Goal: Task Accomplishment & Management: Complete application form

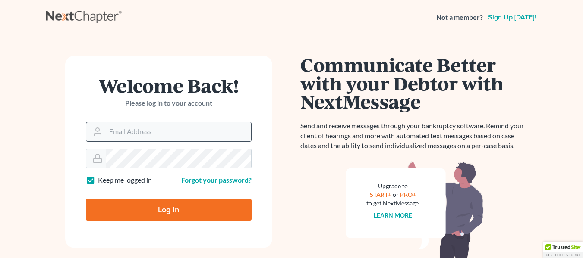
click at [181, 134] on input "Email Address" at bounding box center [178, 131] width 145 height 19
click at [181, 134] on input "i" at bounding box center [178, 131] width 145 height 19
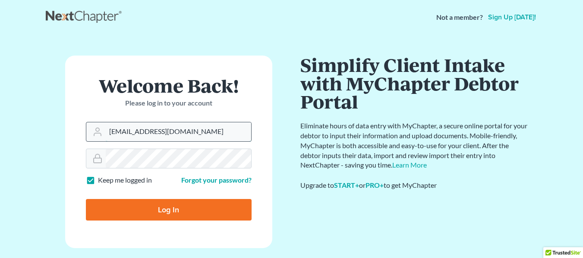
type input "[EMAIL_ADDRESS][DOMAIN_NAME]"
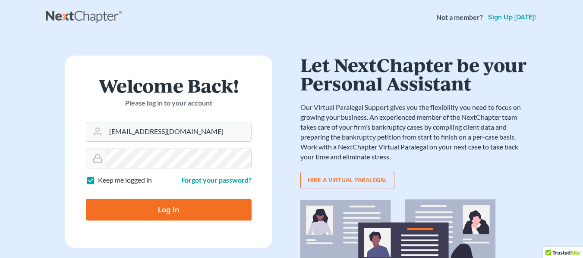
click at [152, 204] on input "Log In" at bounding box center [169, 210] width 166 height 22
type input "Thinking..."
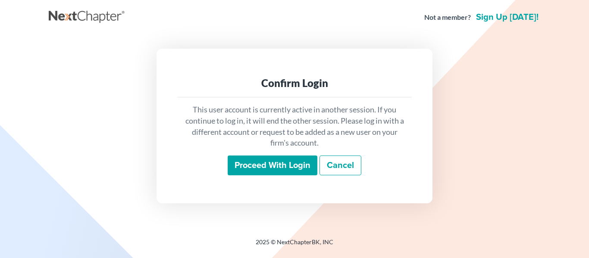
click at [297, 163] on input "Proceed with login" at bounding box center [273, 166] width 90 height 20
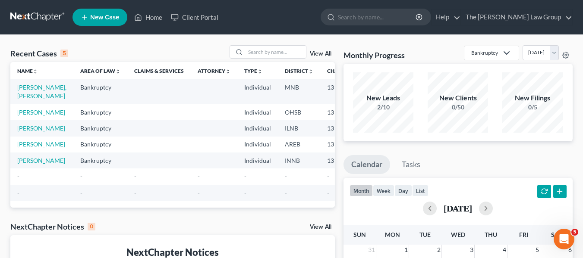
click at [108, 18] on span "New Case" at bounding box center [104, 17] width 29 height 6
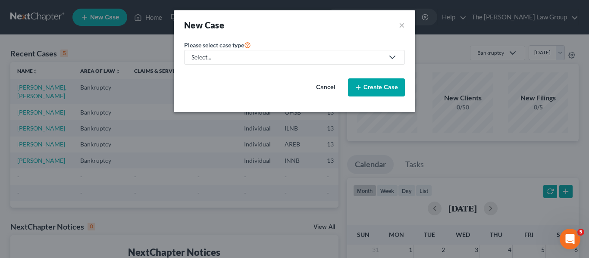
click at [393, 57] on icon at bounding box center [392, 57] width 10 height 10
click at [219, 78] on div "Bankruptcy" at bounding box center [209, 74] width 34 height 9
select select "19"
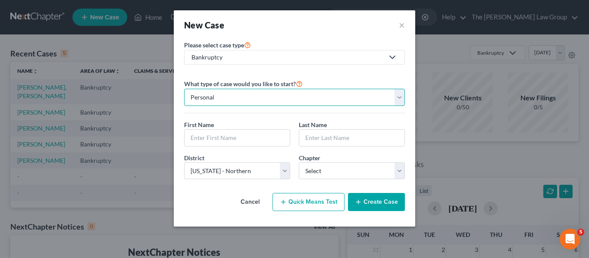
drag, startPoint x: 400, startPoint y: 96, endPoint x: 394, endPoint y: 101, distance: 7.6
click at [394, 101] on select "Personal Business" at bounding box center [294, 97] width 221 height 17
click at [184, 89] on select "Personal Business" at bounding box center [294, 97] width 221 height 17
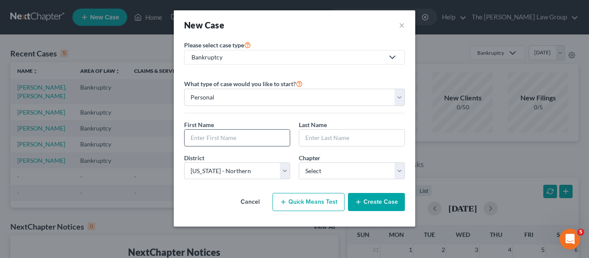
click at [249, 132] on input "text" at bounding box center [237, 138] width 105 height 16
type input "[PERSON_NAME]"
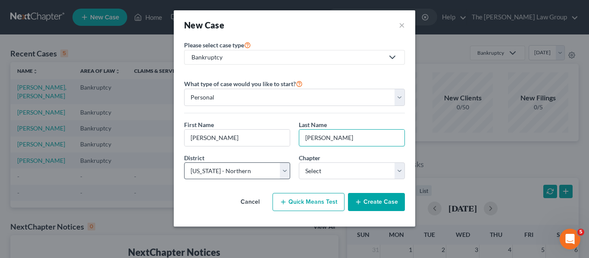
type input "[PERSON_NAME]"
click at [286, 171] on select "Select [US_STATE] - [GEOGRAPHIC_DATA] [US_STATE] - [GEOGRAPHIC_DATA][US_STATE] …" at bounding box center [237, 171] width 106 height 17
select select "84"
click at [184, 163] on select "Select [US_STATE] - [GEOGRAPHIC_DATA] [US_STATE] - [GEOGRAPHIC_DATA][US_STATE] …" at bounding box center [237, 171] width 106 height 17
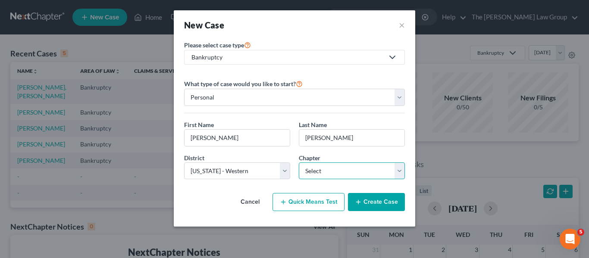
click at [397, 172] on select "Select 7 11 12 13" at bounding box center [352, 171] width 106 height 17
select select "3"
click at [299, 163] on select "Select 7 11 12 13" at bounding box center [352, 171] width 106 height 17
click at [368, 204] on button "Create Case" at bounding box center [376, 202] width 57 height 18
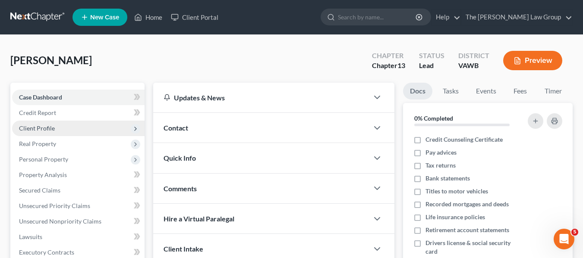
click at [100, 132] on span "Client Profile" at bounding box center [78, 129] width 132 height 16
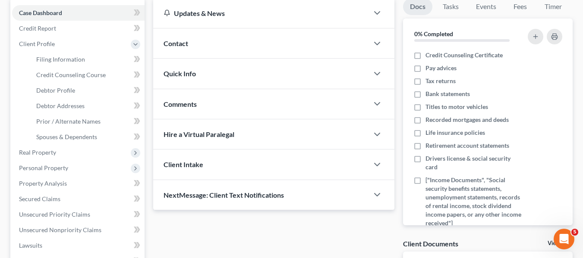
scroll to position [85, 0]
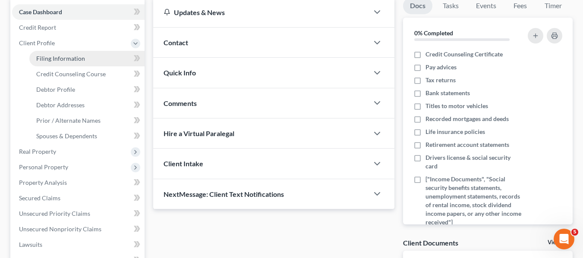
click at [59, 60] on span "Filing Information" at bounding box center [60, 58] width 49 height 7
select select "1"
select select "0"
select select "3"
select select "84"
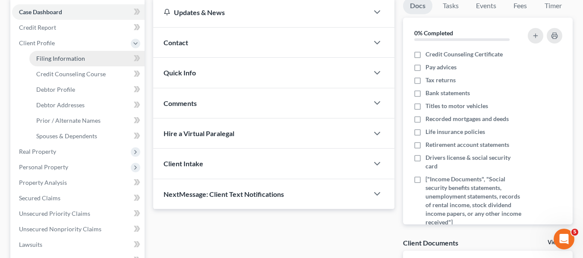
select select "48"
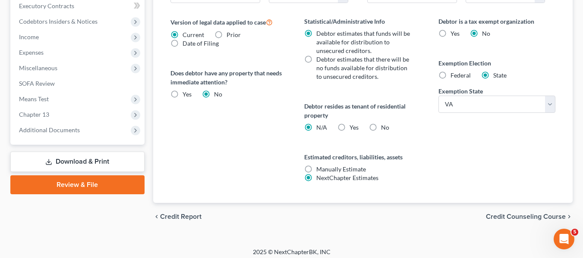
scroll to position [345, 0]
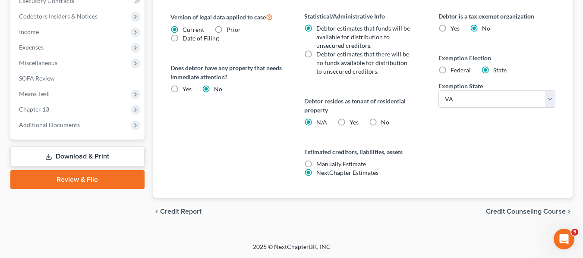
click at [381, 122] on label "No" at bounding box center [385, 122] width 8 height 9
click at [384, 122] on input "No" at bounding box center [387, 121] width 6 height 6
radio input "true"
radio input "false"
click at [316, 161] on label "Manually Estimate Manually Estimate" at bounding box center [341, 164] width 50 height 9
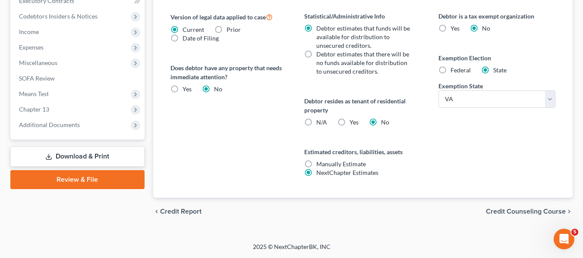
click at [320, 161] on input "Manually Estimate Manually Estimate" at bounding box center [323, 163] width 6 height 6
radio input "true"
radio input "false"
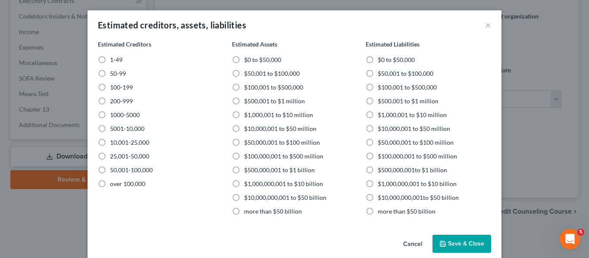
click at [110, 60] on label "1-49" at bounding box center [116, 60] width 13 height 9
click at [113, 60] on input "1-49" at bounding box center [116, 59] width 6 height 6
radio input "true"
click at [244, 87] on label "$100,001 to $500,000" at bounding box center [273, 87] width 59 height 9
click at [248, 87] on input "$100,001 to $500,000" at bounding box center [251, 86] width 6 height 6
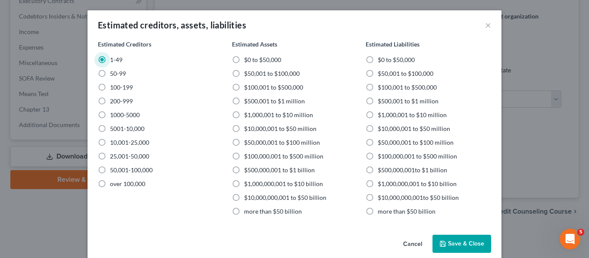
radio input "true"
click at [378, 86] on label "$100,001 to $500,000" at bounding box center [407, 87] width 59 height 9
click at [381, 86] on input "$100,001 to $500,000" at bounding box center [384, 86] width 6 height 6
radio input "true"
click at [465, 241] on button "Save & Close" at bounding box center [461, 244] width 59 height 18
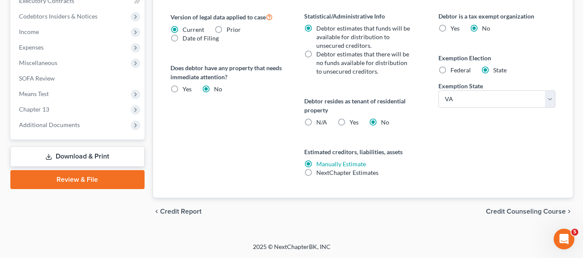
click at [529, 211] on span "Credit Counseling Course" at bounding box center [526, 211] width 80 height 7
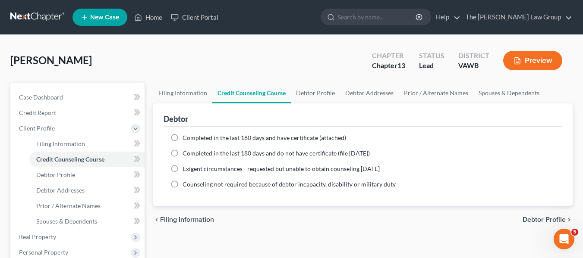
click at [182, 153] on label "Completed in the last 180 days and do not have certificate (file [DATE])" at bounding box center [275, 153] width 187 height 9
click at [186, 153] on input "Completed in the last 180 days and do not have certificate (file [DATE])" at bounding box center [189, 152] width 6 height 6
radio input "true"
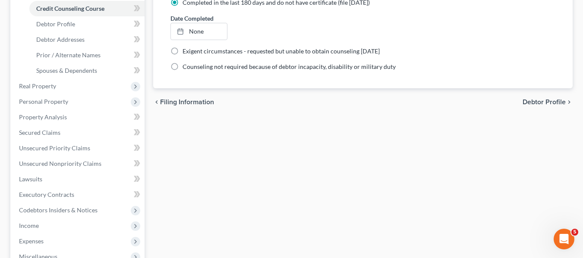
scroll to position [156, 0]
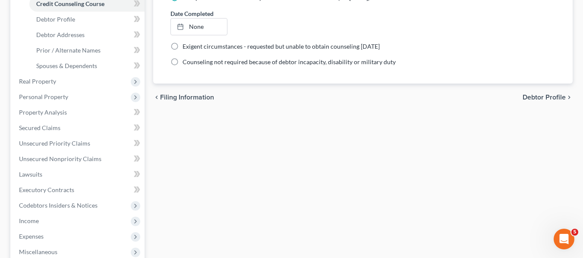
click at [545, 96] on span "Debtor Profile" at bounding box center [543, 97] width 43 height 7
select select "0"
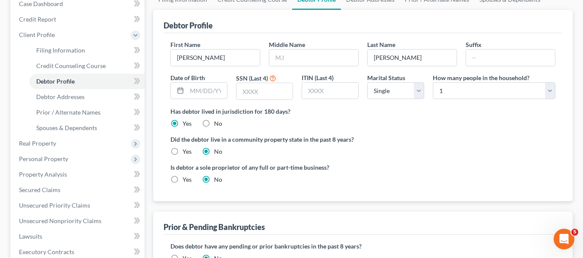
scroll to position [99, 0]
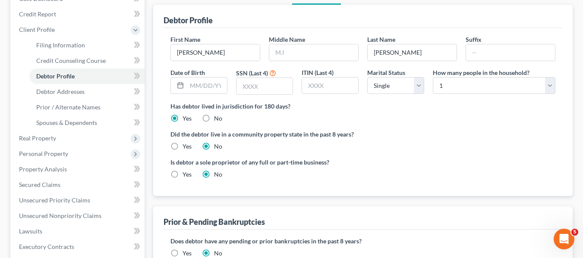
drag, startPoint x: 585, startPoint y: 123, endPoint x: 437, endPoint y: 148, distance: 150.4
click at [437, 148] on div "Did the debtor live in a community property state in the past 8 years? Yes No" at bounding box center [362, 140] width 385 height 21
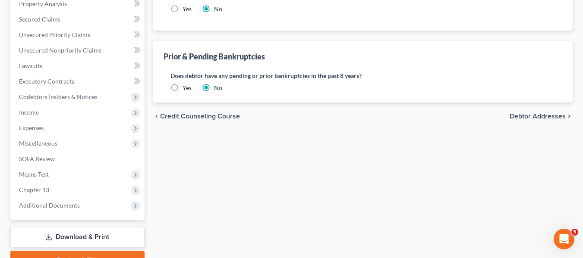
scroll to position [266, 0]
click at [530, 114] on span "Debtor Addresses" at bounding box center [537, 115] width 56 height 7
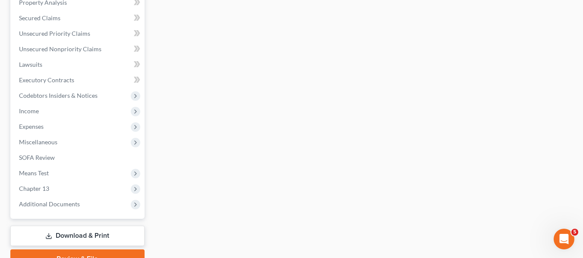
scroll to position [16, 0]
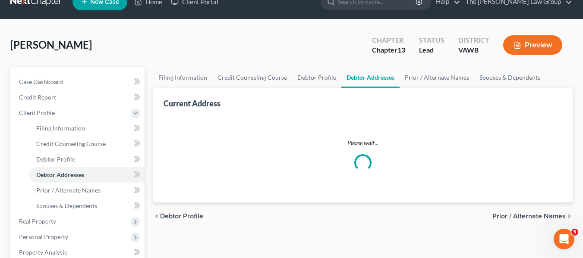
select select "0"
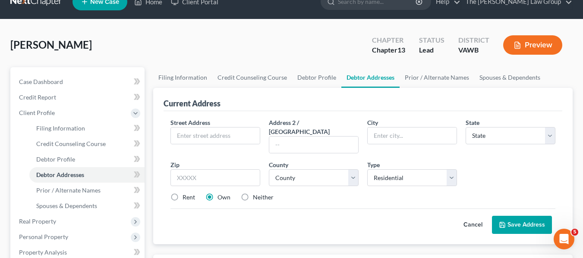
scroll to position [0, 0]
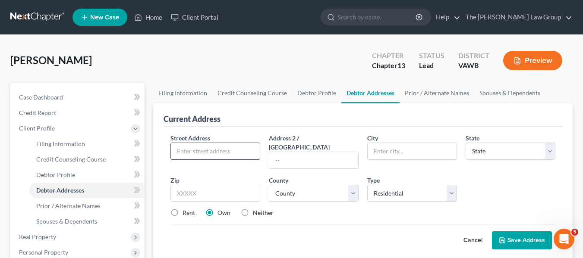
click at [215, 152] on input "text" at bounding box center [215, 151] width 89 height 16
type input "559"
click at [290, 156] on input "text" at bounding box center [313, 160] width 89 height 16
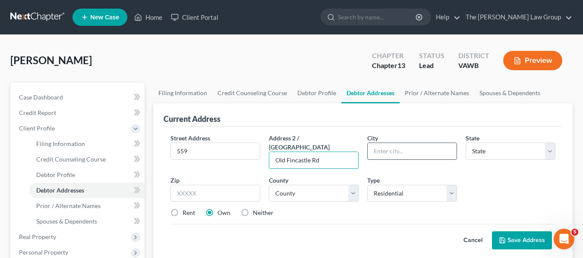
type input "Old Fincastle Rd"
click at [391, 154] on input "text" at bounding box center [411, 151] width 89 height 16
type input "[GEOGRAPHIC_DATA]"
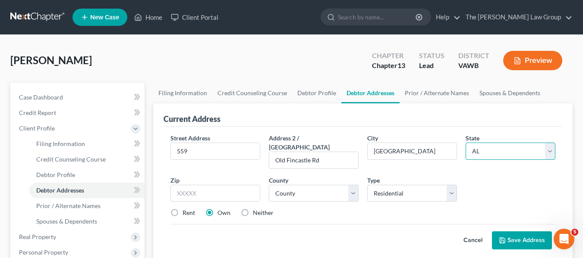
click at [549, 154] on select "State [US_STATE] AK AR AZ CA CO CT DE DC [GEOGRAPHIC_DATA] [GEOGRAPHIC_DATA] GU…" at bounding box center [510, 151] width 90 height 17
select select "48"
click at [465, 143] on select "State [US_STATE] AK AR AZ CA CO CT DE DC [GEOGRAPHIC_DATA] [GEOGRAPHIC_DATA] GU…" at bounding box center [510, 151] width 90 height 17
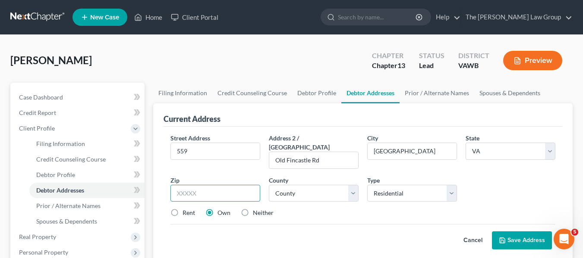
click at [215, 185] on input "text" at bounding box center [215, 193] width 90 height 17
type input "24266"
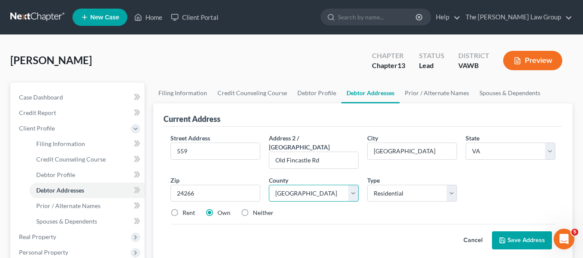
select select "111"
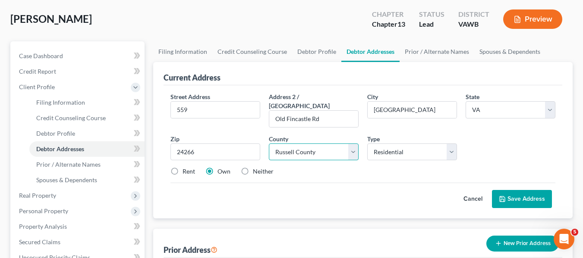
scroll to position [47, 0]
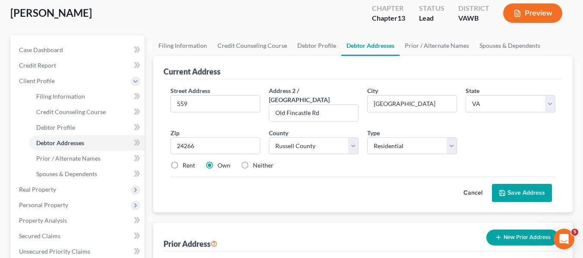
click at [521, 188] on button "Save Address" at bounding box center [522, 193] width 60 height 18
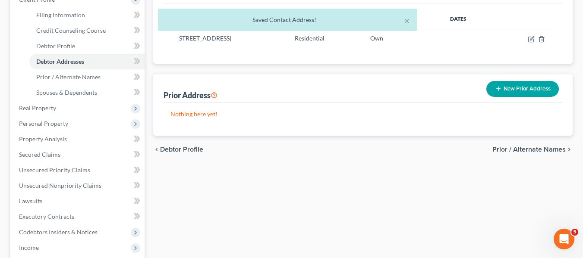
scroll to position [132, 0]
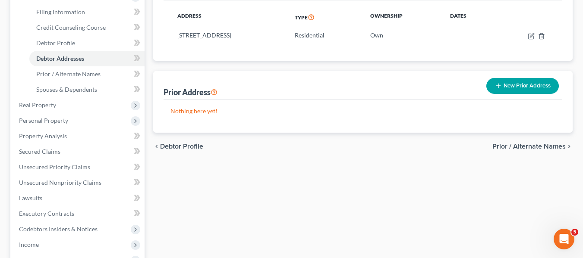
click at [533, 147] on span "Prior / Alternate Names" at bounding box center [528, 146] width 73 height 7
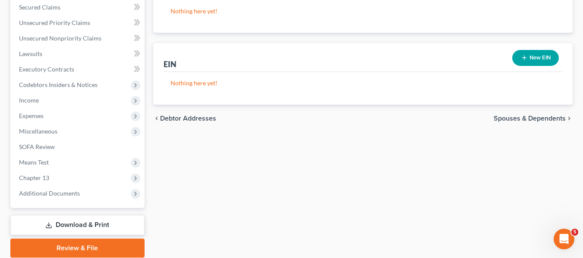
scroll to position [291, 0]
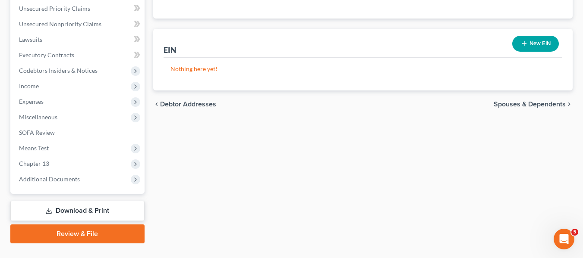
click at [540, 105] on span "Spouses & Dependents" at bounding box center [529, 104] width 72 height 7
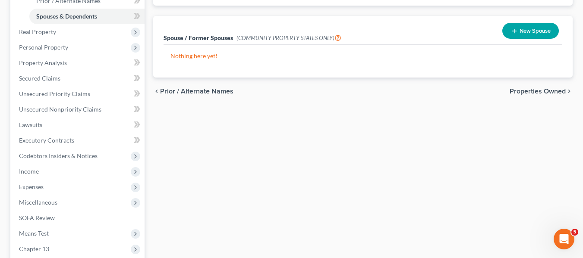
scroll to position [197, 0]
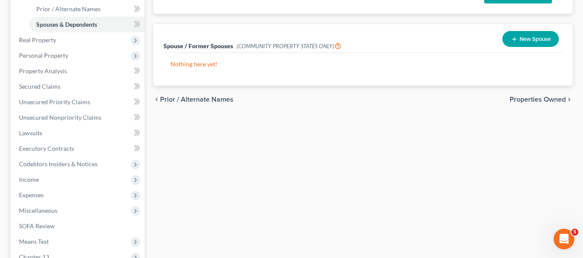
click at [551, 100] on span "Properties Owned" at bounding box center [537, 99] width 56 height 7
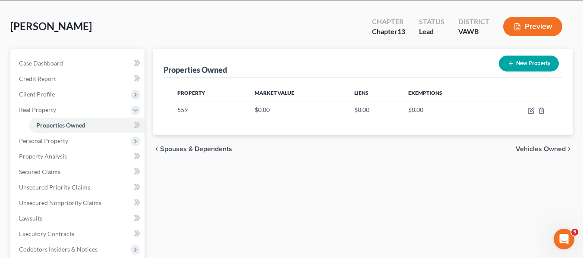
scroll to position [38, 0]
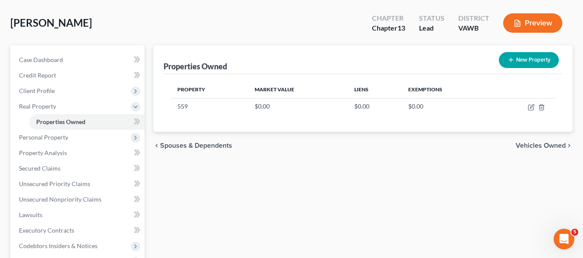
click at [548, 144] on span "Vehicles Owned" at bounding box center [540, 145] width 50 height 7
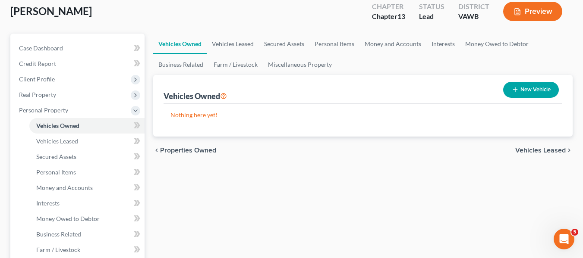
scroll to position [67, 0]
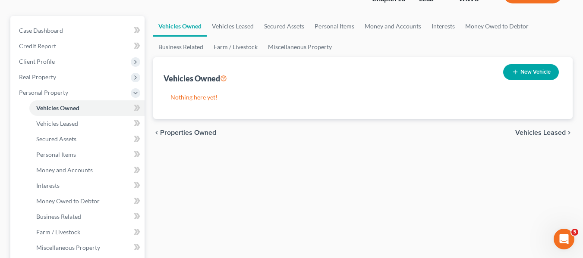
click at [546, 134] on span "Vehicles Leased" at bounding box center [540, 132] width 50 height 7
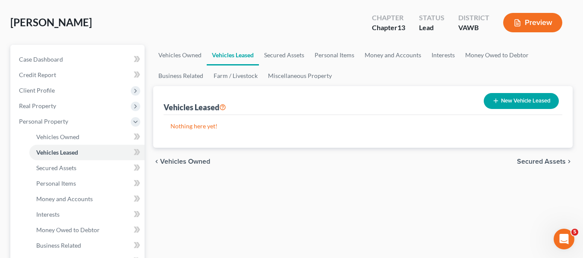
scroll to position [50, 0]
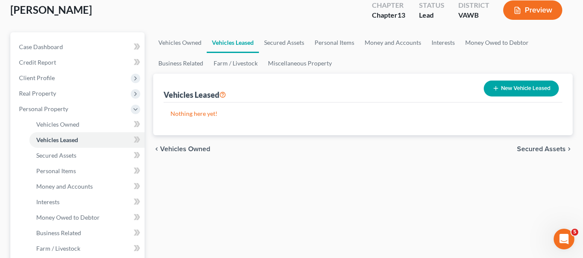
click at [549, 150] on span "Secured Assets" at bounding box center [541, 149] width 49 height 7
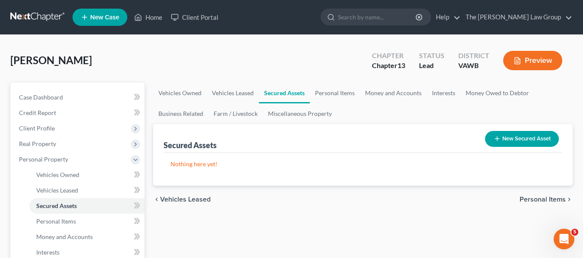
click at [526, 140] on button "New Secured Asset" at bounding box center [522, 139] width 74 height 16
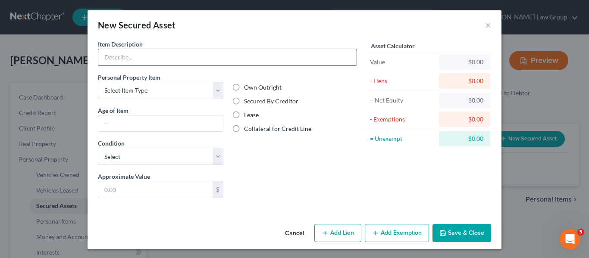
click at [157, 55] on input "text" at bounding box center [227, 57] width 258 height 16
click at [216, 91] on select "Select Item Type Clothing Collectibles Of Value Electronics Firearms Household …" at bounding box center [160, 90] width 125 height 17
click at [288, 238] on button "Cancel" at bounding box center [294, 233] width 33 height 17
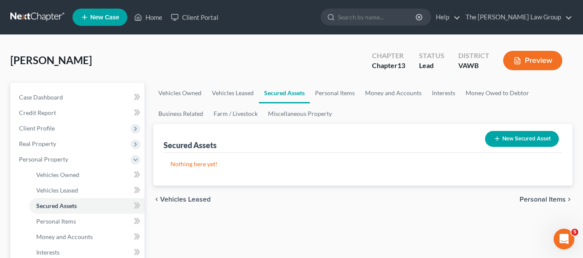
click at [532, 201] on span "Personal Items" at bounding box center [542, 199] width 46 height 7
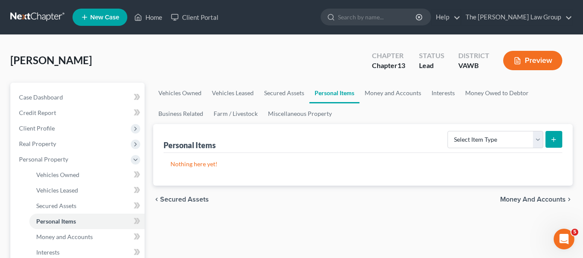
click at [517, 202] on span "Money and Accounts" at bounding box center [533, 199] width 66 height 7
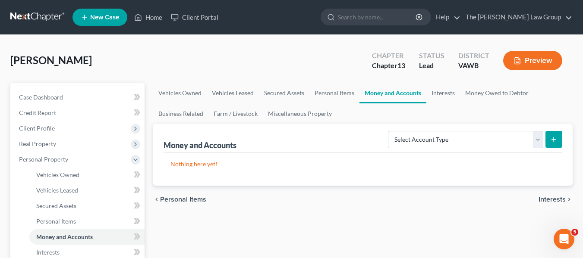
click at [548, 200] on span "Interests" at bounding box center [551, 199] width 27 height 7
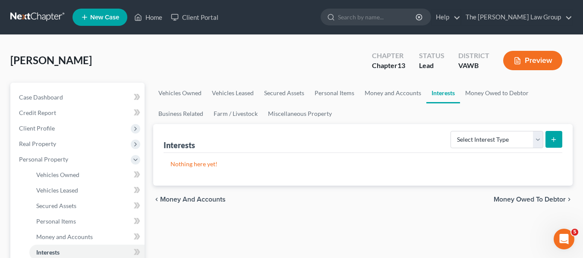
click at [548, 200] on span "Money Owed to Debtor" at bounding box center [529, 199] width 72 height 7
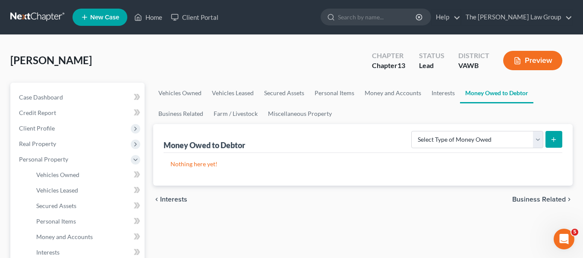
click at [548, 200] on span "Business Related" at bounding box center [538, 199] width 53 height 7
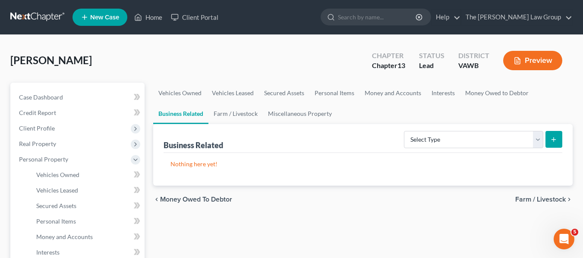
click at [548, 200] on span "Farm / Livestock" at bounding box center [540, 199] width 50 height 7
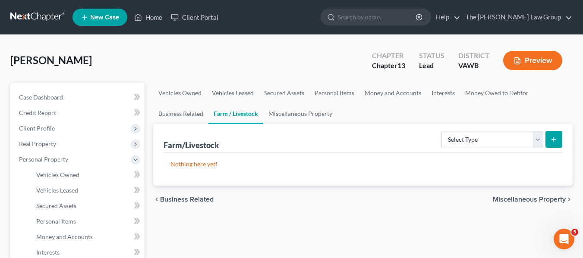
click at [548, 200] on span "Miscellaneous Property" at bounding box center [528, 199] width 73 height 7
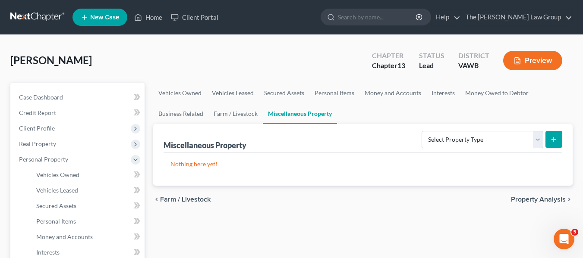
click at [548, 200] on span "Property Analysis" at bounding box center [538, 199] width 55 height 7
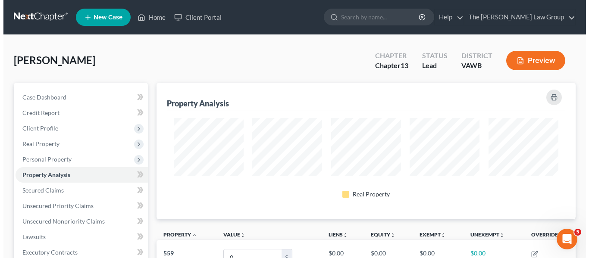
scroll to position [137, 420]
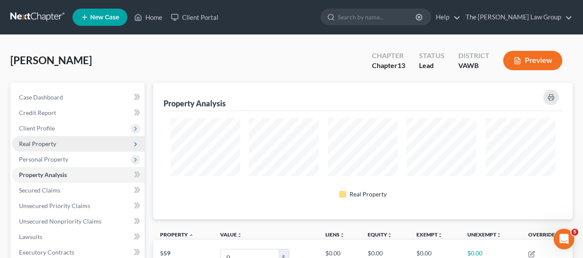
click at [54, 145] on span "Real Property" at bounding box center [37, 143] width 37 height 7
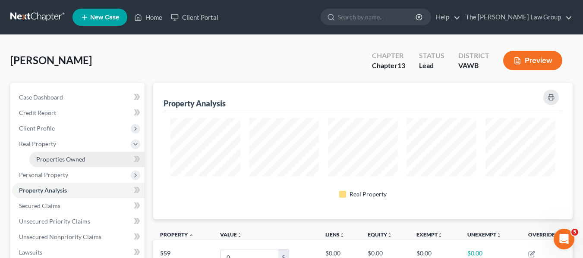
click at [65, 161] on span "Properties Owned" at bounding box center [60, 159] width 49 height 7
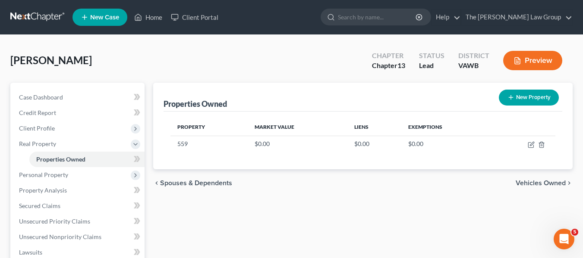
click at [517, 98] on button "New Property" at bounding box center [528, 98] width 60 height 16
select select "48"
select select "111"
select select "0"
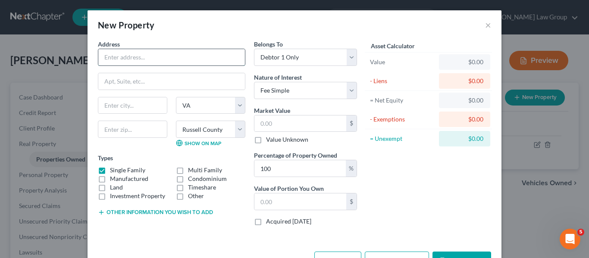
click at [205, 61] on input "text" at bounding box center [171, 57] width 147 height 16
type input "[STREET_ADDRESS]"
click at [143, 109] on input "text" at bounding box center [132, 105] width 69 height 16
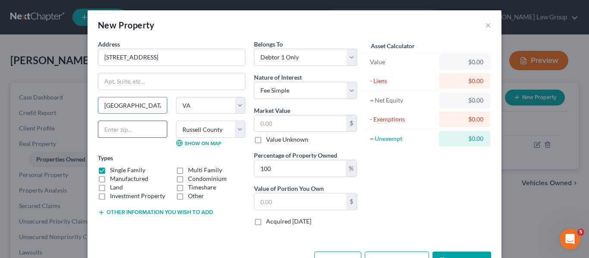
type input "[GEOGRAPHIC_DATA]"
click at [139, 134] on input "text" at bounding box center [132, 129] width 69 height 17
type input "24266"
click at [316, 126] on input "text" at bounding box center [300, 124] width 92 height 16
type input "1"
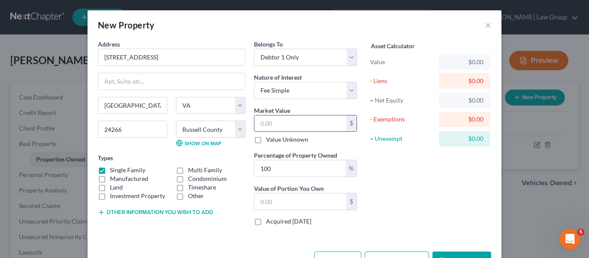
type input "1.00"
type input "12"
type input "12.00"
type input "120"
type input "120.00"
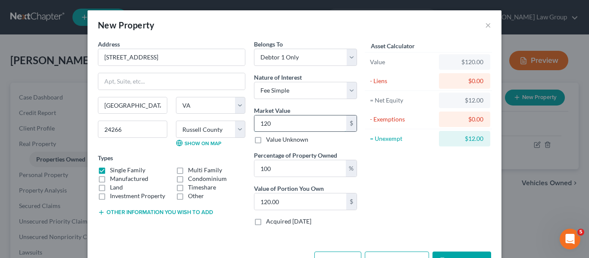
type input "1200"
type input "1,200.00"
type input "1,2000"
type input "12,000.00"
type input "12,0000"
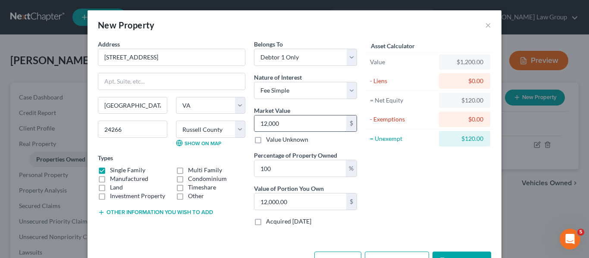
type input "120,000.00"
type input "120,000"
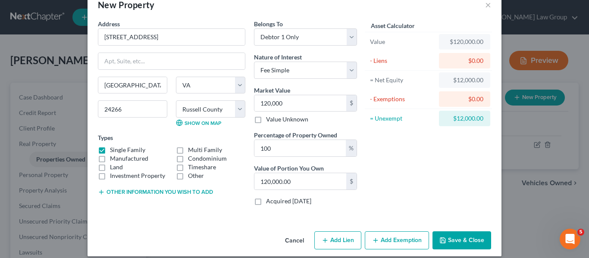
scroll to position [29, 0]
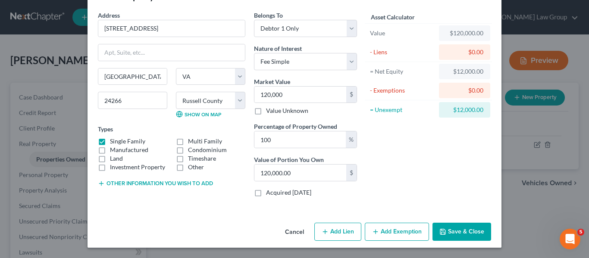
click at [394, 235] on button "Add Exemption" at bounding box center [397, 232] width 64 height 18
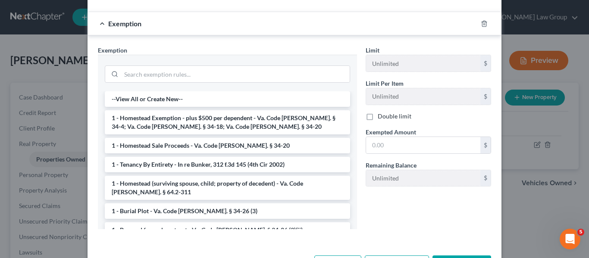
scroll to position [232, 0]
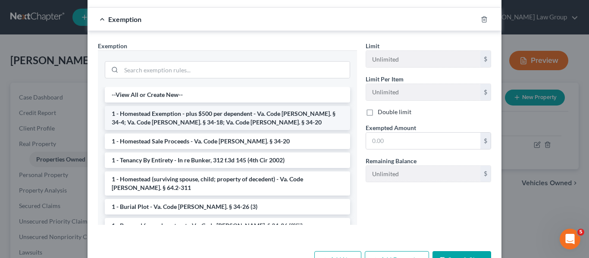
click at [207, 119] on li "1 - Homestead Exemption - plus $500 per dependent - Va. Code [PERSON_NAME]. § 3…" at bounding box center [227, 118] width 245 height 24
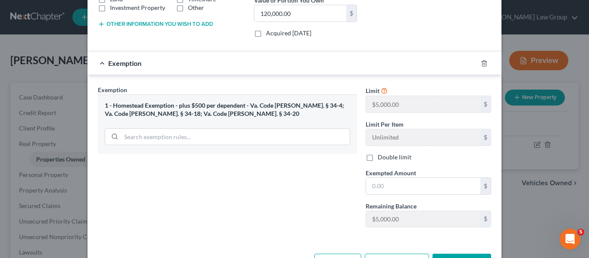
scroll to position [183, 0]
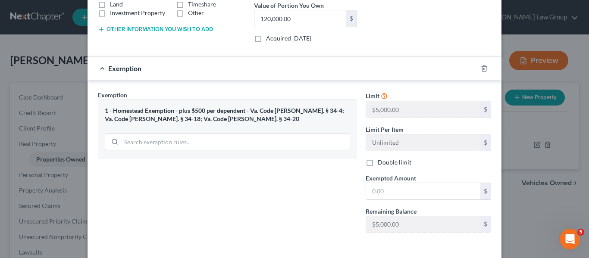
drag, startPoint x: 583, startPoint y: 120, endPoint x: 282, endPoint y: 200, distance: 310.4
click at [282, 200] on div "Exemption Set must be selected for CA. Exemption * 1 - Homestead Exemption - pl…" at bounding box center [228, 165] width 268 height 149
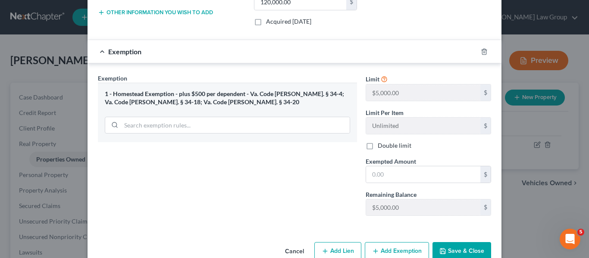
scroll to position [219, 0]
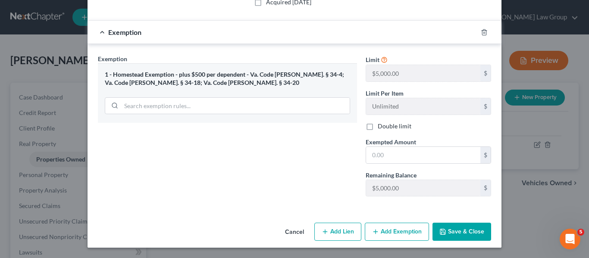
click at [456, 232] on button "Save & Close" at bounding box center [461, 232] width 59 height 18
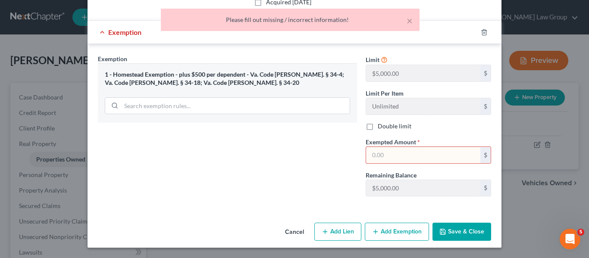
click at [345, 192] on div "Exemption Set must be selected for CA. Exemption * 1 - Homestead Exemption - pl…" at bounding box center [228, 128] width 268 height 149
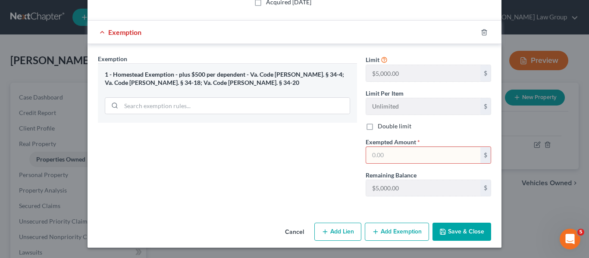
click at [407, 21] on div "Exemption" at bounding box center [283, 32] width 390 height 23
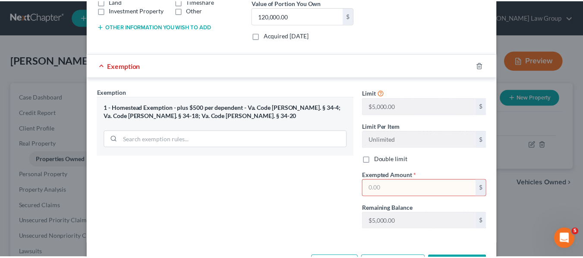
scroll to position [210, 0]
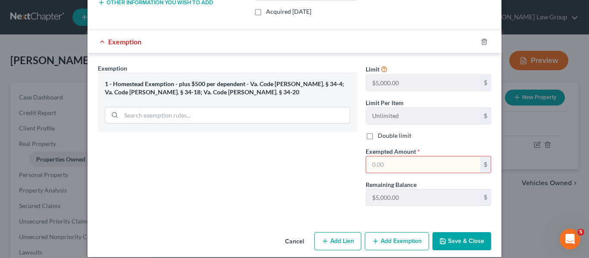
click at [379, 170] on input "text" at bounding box center [423, 165] width 114 height 16
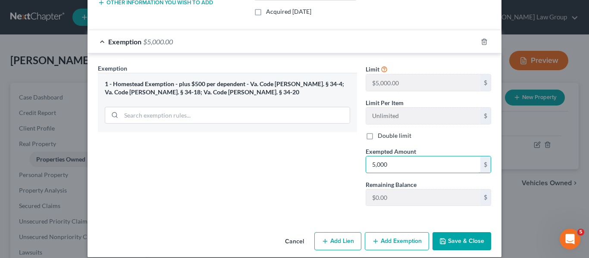
type input "5,000"
click at [456, 243] on button "Save & Close" at bounding box center [461, 241] width 59 height 18
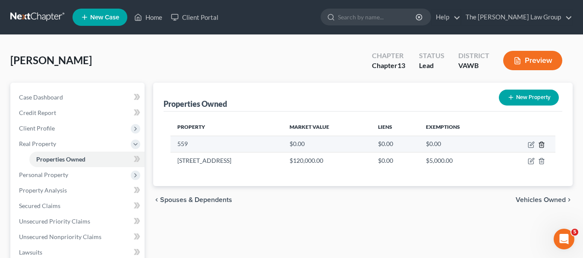
click at [542, 147] on icon "button" at bounding box center [541, 144] width 7 height 7
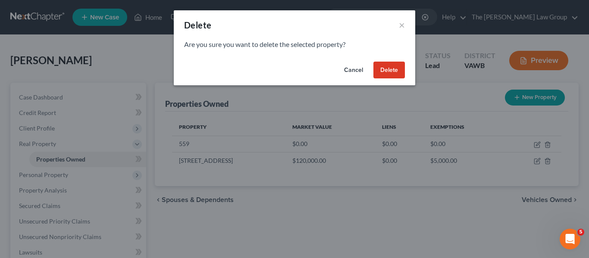
click at [389, 69] on button "Delete" at bounding box center [388, 70] width 31 height 17
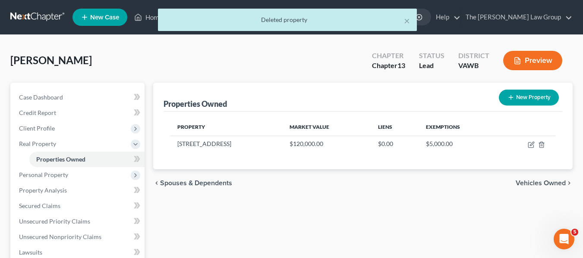
click at [553, 182] on span "Vehicles Owned" at bounding box center [540, 183] width 50 height 7
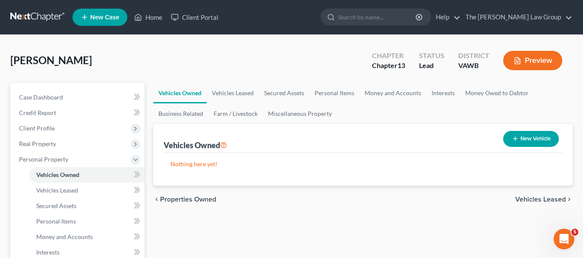
click at [554, 197] on span "Vehicles Leased" at bounding box center [540, 199] width 50 height 7
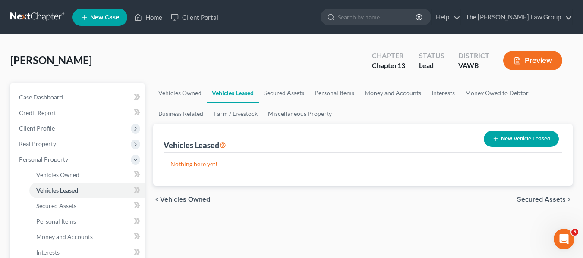
click at [536, 61] on button "Preview" at bounding box center [532, 60] width 59 height 19
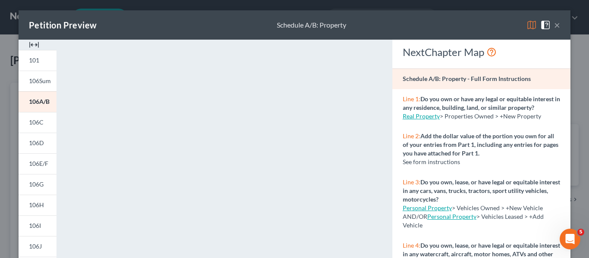
click at [554, 25] on button "×" at bounding box center [557, 25] width 6 height 10
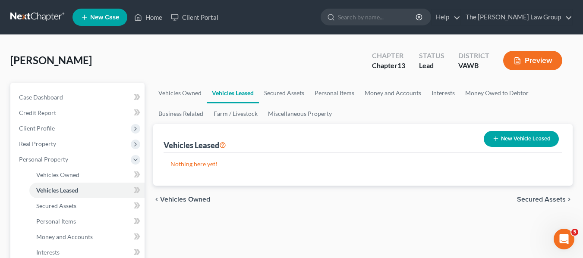
click at [526, 202] on span "Secured Assets" at bounding box center [541, 199] width 49 height 7
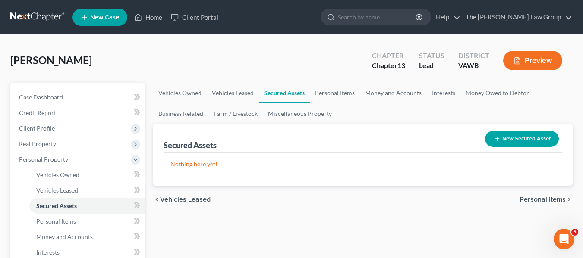
click at [530, 141] on button "New Secured Asset" at bounding box center [522, 139] width 74 height 16
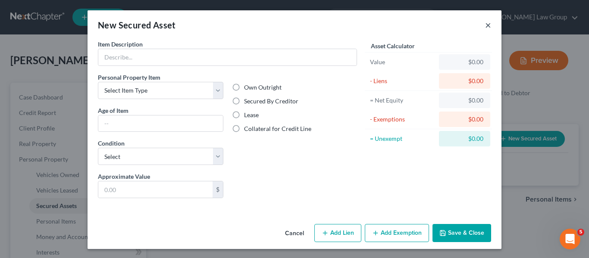
click at [485, 26] on button "×" at bounding box center [488, 25] width 6 height 10
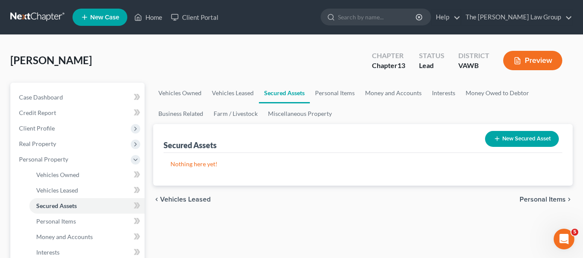
click at [545, 199] on span "Personal Items" at bounding box center [542, 199] width 46 height 7
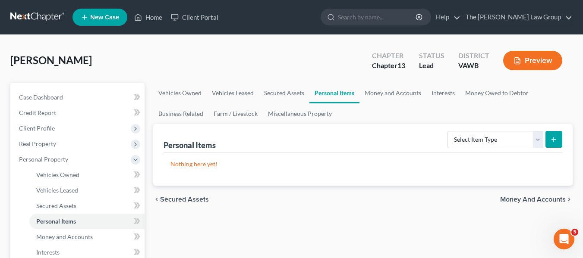
click at [545, 199] on span "Money and Accounts" at bounding box center [533, 199] width 66 height 7
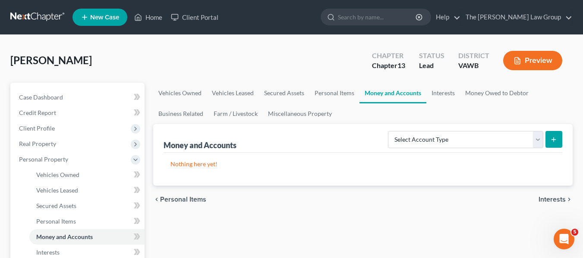
click at [545, 199] on span "Interests" at bounding box center [551, 199] width 27 height 7
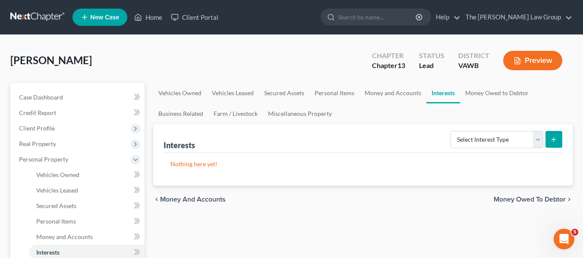
click at [545, 199] on span "Money Owed to Debtor" at bounding box center [529, 199] width 72 height 7
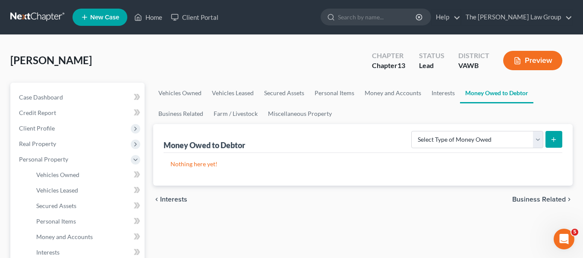
click at [545, 199] on span "Business Related" at bounding box center [538, 199] width 53 height 7
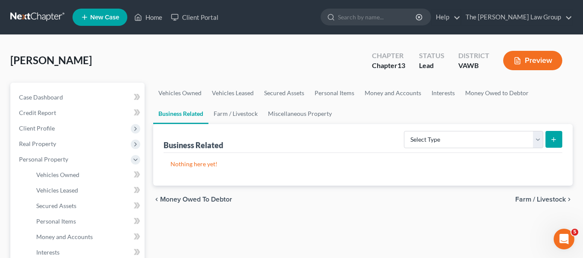
click at [545, 199] on span "Farm / Livestock" at bounding box center [540, 199] width 50 height 7
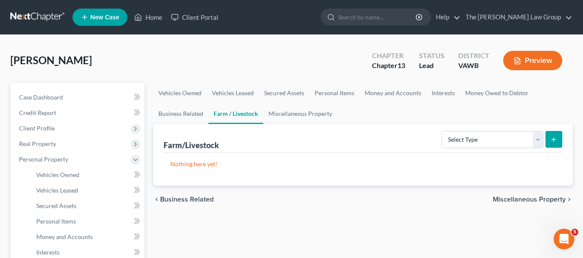
click at [545, 199] on span "Miscellaneous Property" at bounding box center [528, 199] width 73 height 7
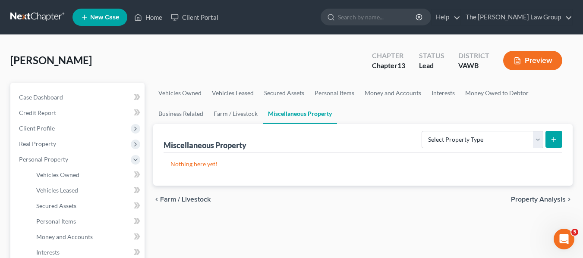
click at [545, 199] on span "Property Analysis" at bounding box center [538, 199] width 55 height 7
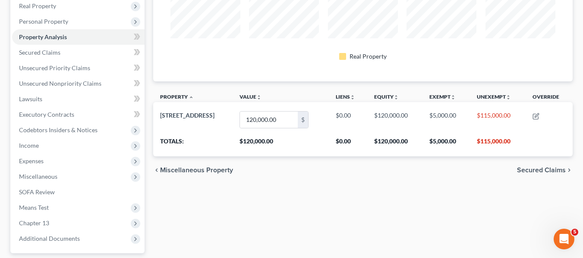
scroll to position [147, 0]
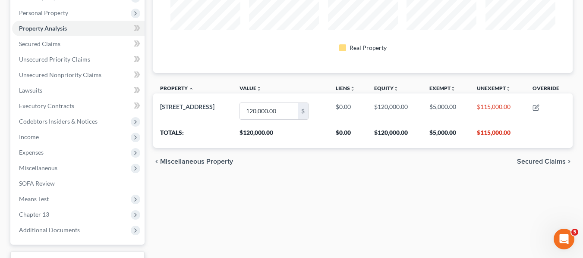
click at [544, 163] on span "Secured Claims" at bounding box center [541, 161] width 49 height 7
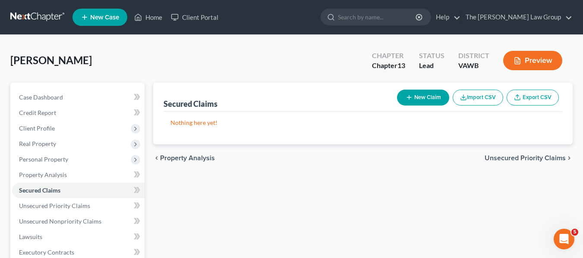
click at [423, 97] on button "New Claim" at bounding box center [423, 98] width 52 height 16
select select "0"
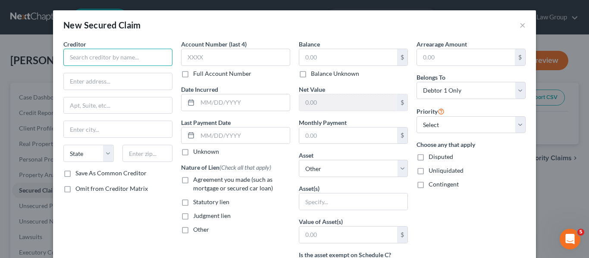
click at [123, 59] on input "text" at bounding box center [117, 57] width 109 height 17
type input "Rocket Mortgage"
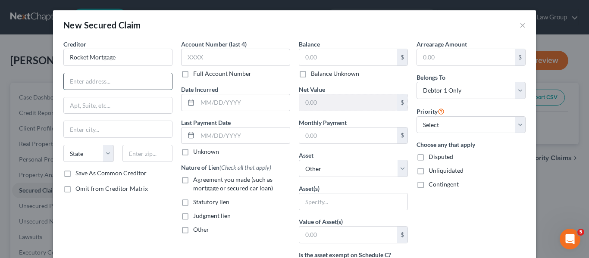
click at [88, 81] on input "text" at bounding box center [118, 81] width 108 height 16
paste input "[STREET_ADDRESS][PERSON_NAME]"
drag, startPoint x: 116, startPoint y: 81, endPoint x: 141, endPoint y: 84, distance: 26.0
click at [141, 84] on input "[STREET_ADDRESS][PERSON_NAME]" at bounding box center [118, 81] width 108 height 16
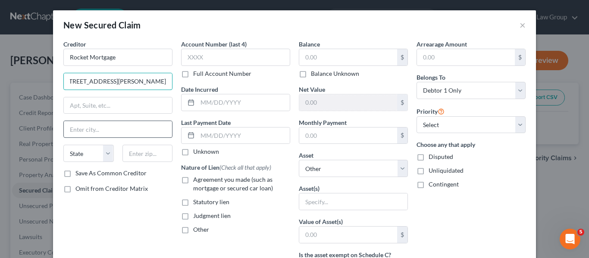
type input "[STREET_ADDRESS][PERSON_NAME]"
click at [104, 135] on input "text" at bounding box center [118, 129] width 108 height 16
paste input "[GEOGRAPHIC_DATA], M"
type input "[GEOGRAPHIC_DATA]"
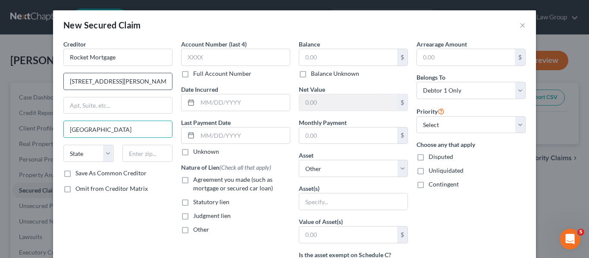
click at [164, 83] on input "[STREET_ADDRESS][PERSON_NAME]" at bounding box center [118, 81] width 108 height 16
click at [161, 80] on input "[STREET_ADDRESS][PERSON_NAME]" at bounding box center [118, 81] width 108 height 16
type input "[STREET_ADDRESS][PERSON_NAME]"
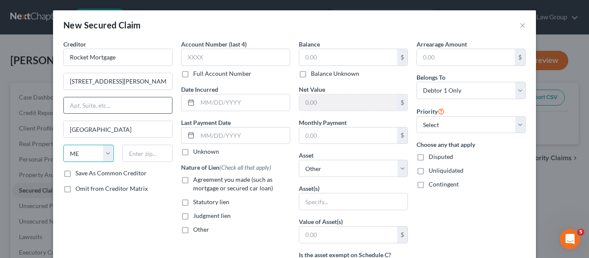
select select "23"
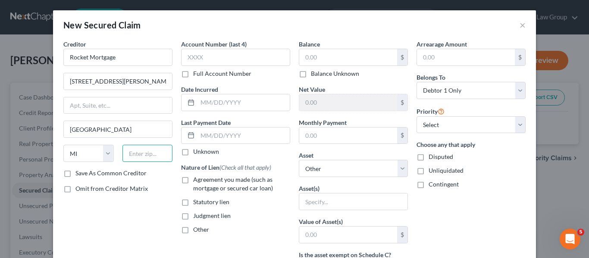
click at [147, 155] on input "text" at bounding box center [147, 153] width 50 height 17
type input "48226"
click at [75, 175] on label "Save As Common Creditor" at bounding box center [110, 173] width 71 height 9
click at [79, 175] on input "Save As Common Creditor" at bounding box center [82, 172] width 6 height 6
checkbox input "true"
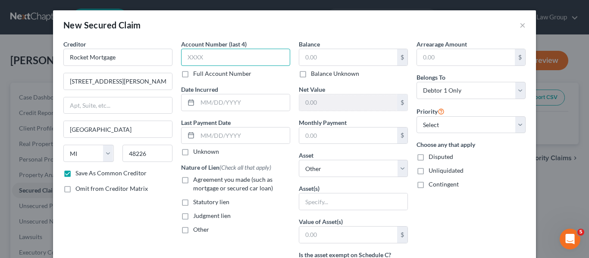
click at [219, 66] on input "text" at bounding box center [235, 57] width 109 height 17
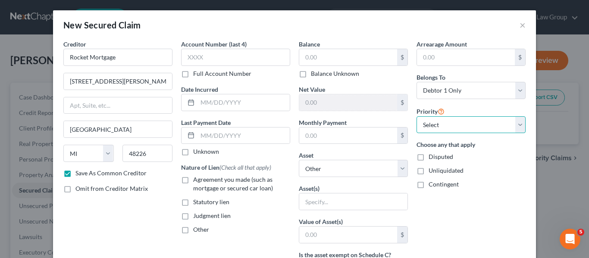
click at [516, 125] on select "Select 1st 2nd 3rd 4th 5th 6th 7th 8th 9th 10th 11th 12th 13th 14th 15th 16th 1…" at bounding box center [471, 124] width 109 height 17
select select "0"
click at [417, 116] on select "Select 1st 2nd 3rd 4th 5th 6th 7th 8th 9th 10th 11th 12th 13th 14th 15th 16th 1…" at bounding box center [471, 124] width 109 height 17
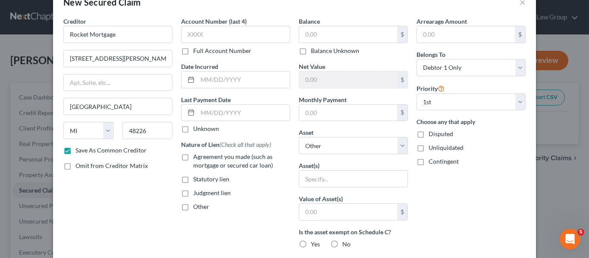
scroll to position [30, 0]
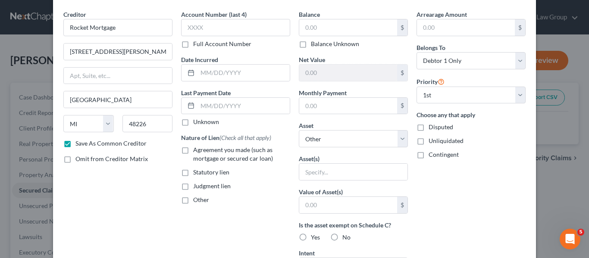
click at [193, 151] on label "Agreement you made (such as mortgage or secured car loan)" at bounding box center [241, 154] width 97 height 17
click at [197, 151] on input "Agreement you made (such as mortgage or secured car loan)" at bounding box center [200, 149] width 6 height 6
checkbox input "true"
click at [193, 201] on label "Other" at bounding box center [201, 200] width 16 height 9
click at [197, 201] on input "Other" at bounding box center [200, 199] width 6 height 6
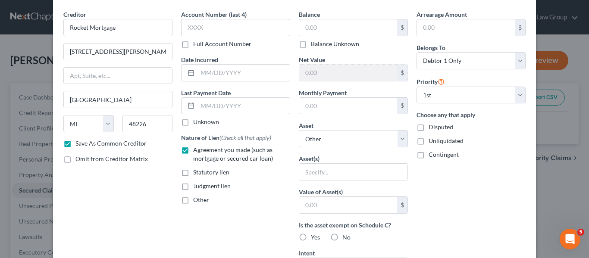
checkbox input "true"
click at [214, 226] on input "text" at bounding box center [236, 220] width 108 height 16
type input "First Mortgage"
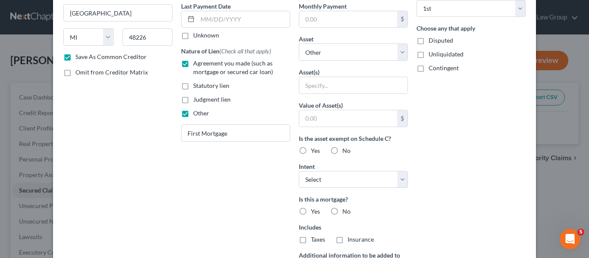
scroll to position [121, 0]
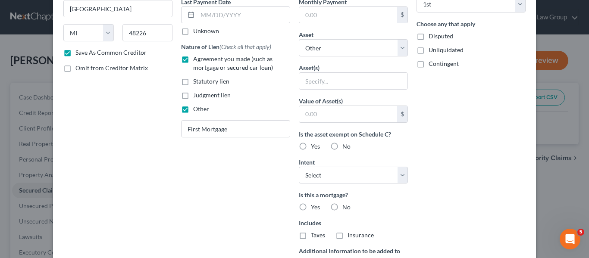
click at [311, 142] on label "Yes" at bounding box center [315, 146] width 9 height 9
click at [314, 142] on input "Yes" at bounding box center [317, 145] width 6 height 6
radio input "true"
click at [399, 175] on select "Select Surrender Redeem Reaffirm Avoid Other" at bounding box center [353, 175] width 109 height 17
select select "2"
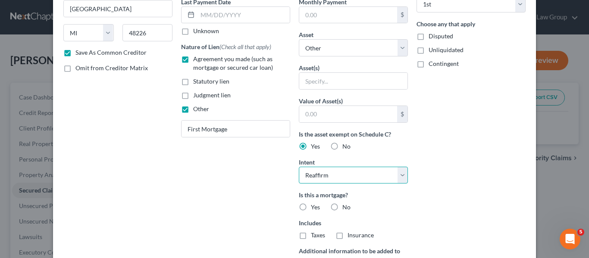
click at [299, 167] on select "Select Surrender Redeem Reaffirm Avoid Other" at bounding box center [353, 175] width 109 height 17
click at [311, 207] on label "Yes" at bounding box center [315, 207] width 9 height 9
click at [314, 207] on input "Yes" at bounding box center [317, 206] width 6 height 6
radio input "true"
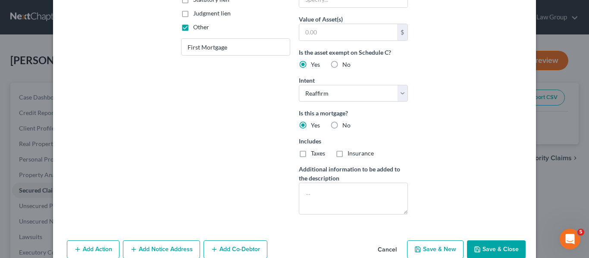
scroll to position [204, 0]
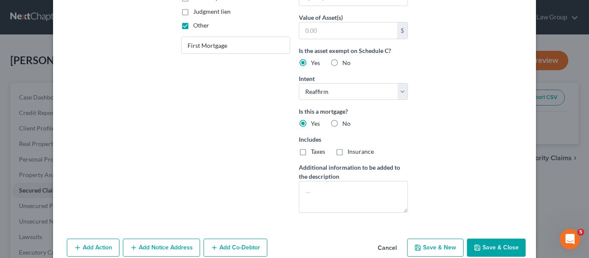
click at [503, 251] on button "Save & Close" at bounding box center [496, 248] width 59 height 18
checkbox input "false"
select select
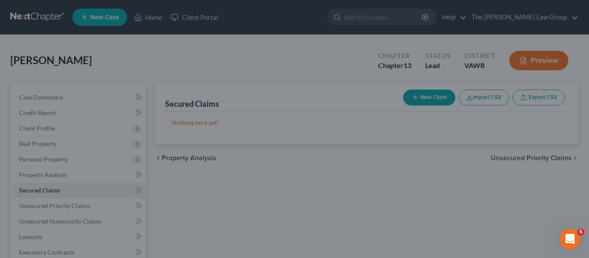
scroll to position [126, 0]
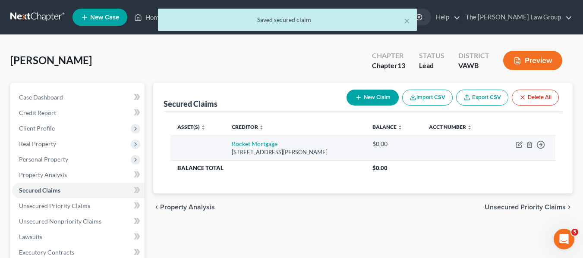
click at [514, 145] on td "Move to E Move to F Move to G Move to Notice Only" at bounding box center [525, 148] width 60 height 25
click at [516, 145] on icon "button" at bounding box center [518, 145] width 5 height 5
select select "23"
select select "0"
select select "2"
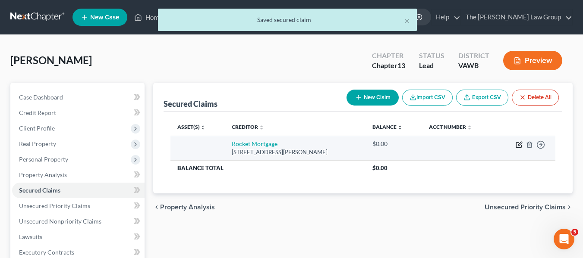
select select "0"
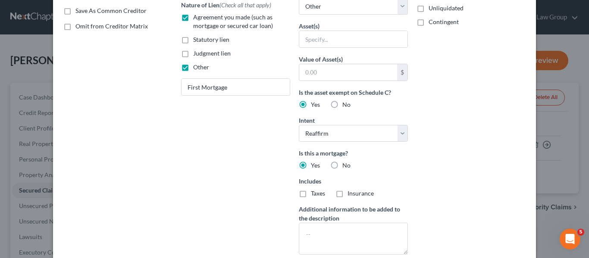
scroll to position [227, 0]
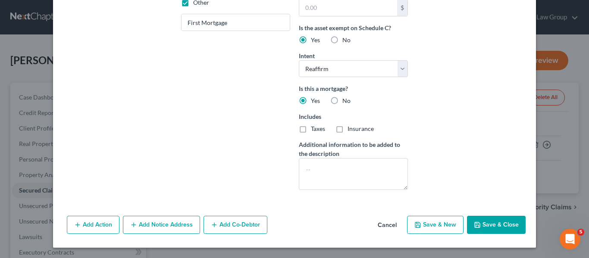
click at [496, 229] on button "Save & Close" at bounding box center [496, 225] width 59 height 18
select select
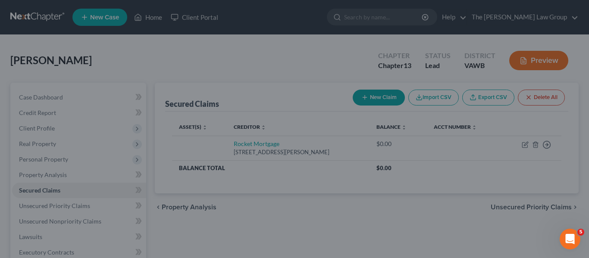
scroll to position [133, 0]
type input "0"
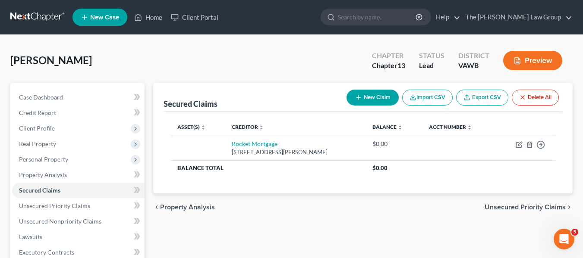
click at [528, 206] on span "Unsecured Priority Claims" at bounding box center [524, 207] width 81 height 7
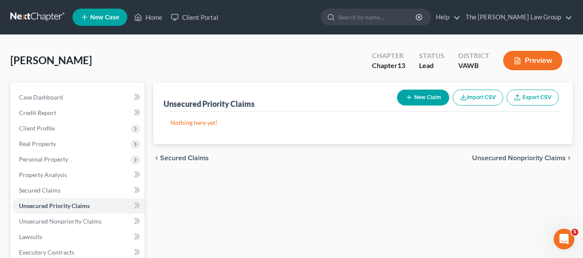
click at [195, 161] on span "Secured Claims" at bounding box center [184, 158] width 49 height 7
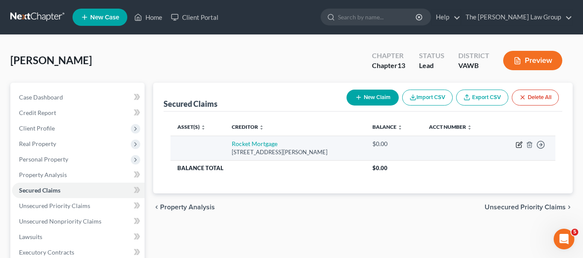
click at [516, 145] on icon "button" at bounding box center [518, 145] width 5 height 5
select select "23"
select select "0"
select select "2"
select select "0"
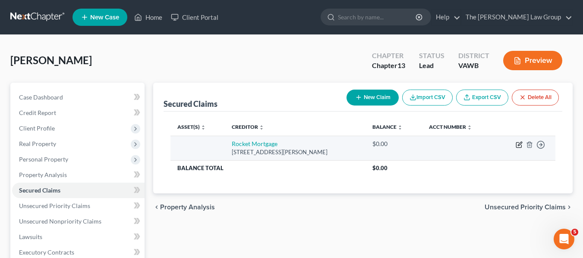
select select "0"
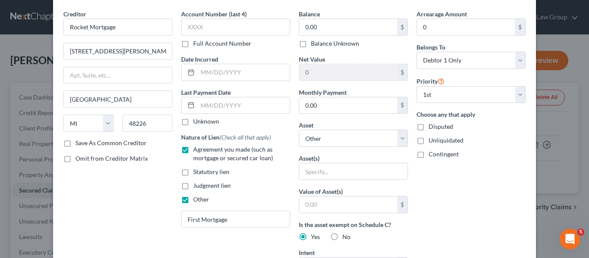
scroll to position [32, 0]
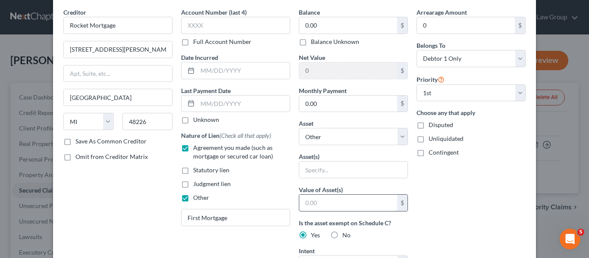
click at [347, 209] on input "text" at bounding box center [348, 203] width 98 height 16
type input "120,000"
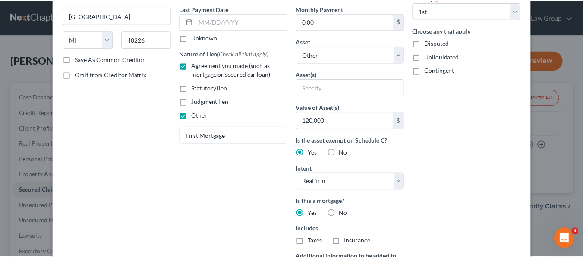
scroll to position [110, 0]
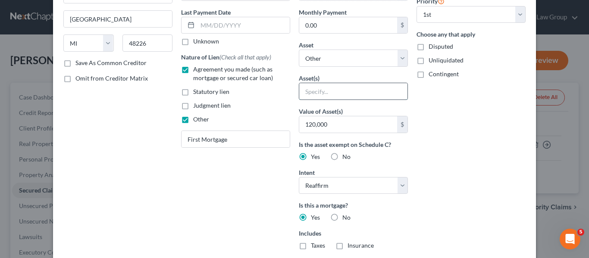
click at [343, 94] on input "text" at bounding box center [353, 91] width 108 height 16
click at [396, 57] on select "Select Other Multiple Assets [STREET_ADDRESS] - $120000.0" at bounding box center [353, 58] width 109 height 17
select select "2"
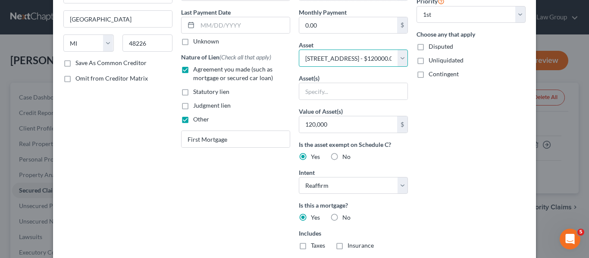
click at [299, 50] on select "Select Other Multiple Assets [STREET_ADDRESS] - $120000.0" at bounding box center [353, 58] width 109 height 17
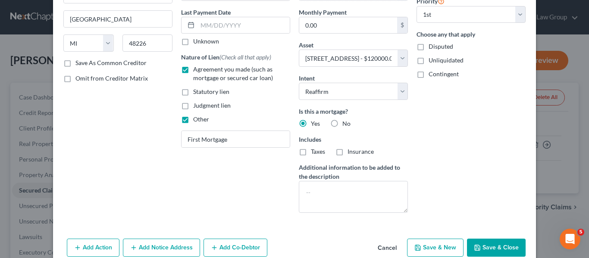
click at [495, 250] on button "Save & Close" at bounding box center [496, 248] width 59 height 18
select select
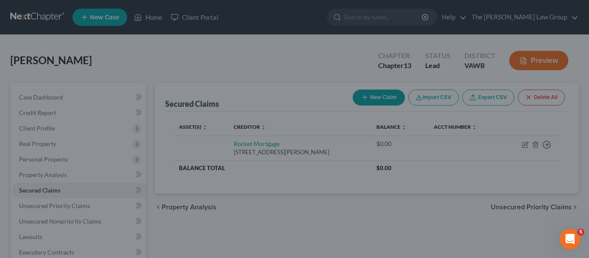
type input "120,000.00"
select select "2"
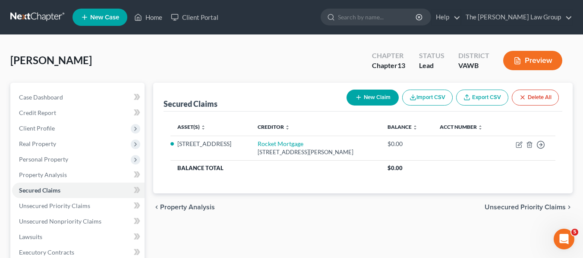
click at [532, 202] on div "chevron_left Property Analysis Unsecured Priority Claims chevron_right" at bounding box center [362, 208] width 419 height 28
click at [532, 208] on span "Unsecured Priority Claims" at bounding box center [524, 207] width 81 height 7
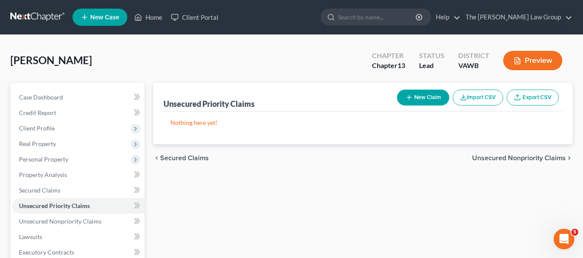
click at [530, 159] on span "Unsecured Nonpriority Claims" at bounding box center [519, 158] width 94 height 7
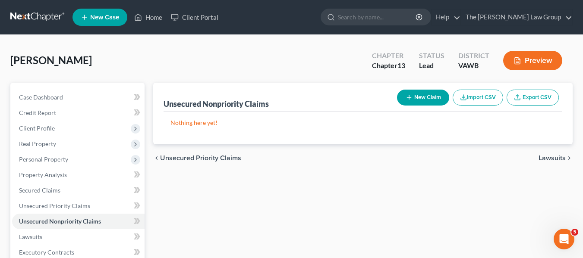
click at [547, 158] on span "Lawsuits" at bounding box center [551, 158] width 27 height 7
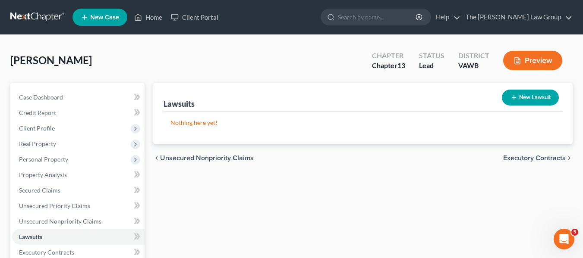
click at [547, 158] on span "Executory Contracts" at bounding box center [534, 158] width 63 height 7
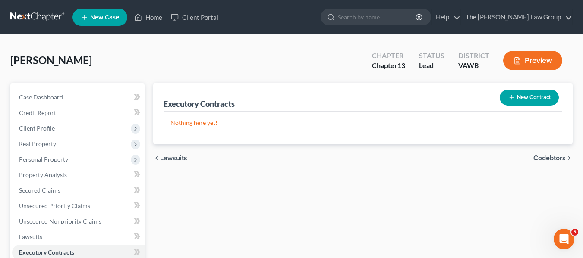
click at [547, 158] on span "Codebtors" at bounding box center [549, 158] width 32 height 7
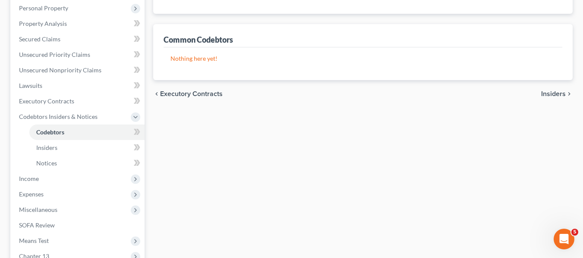
scroll to position [150, 0]
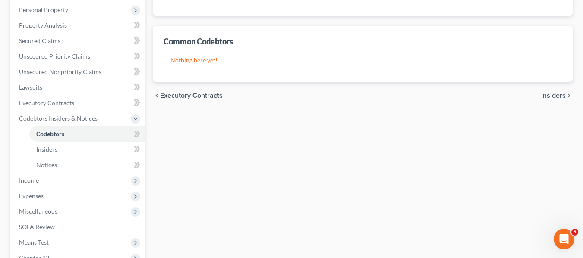
click at [554, 96] on span "Insiders" at bounding box center [553, 95] width 25 height 7
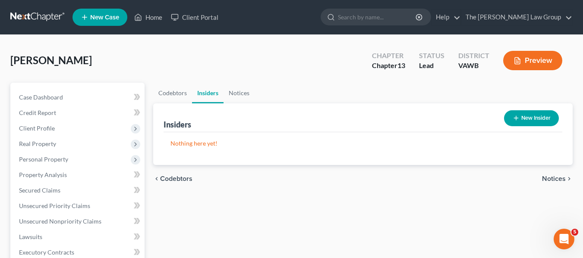
click at [554, 181] on span "Notices" at bounding box center [554, 178] width 24 height 7
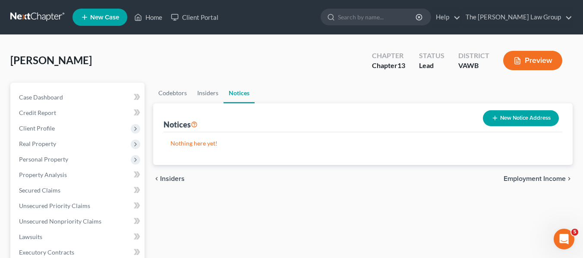
click at [554, 181] on span "Employment Income" at bounding box center [534, 178] width 62 height 7
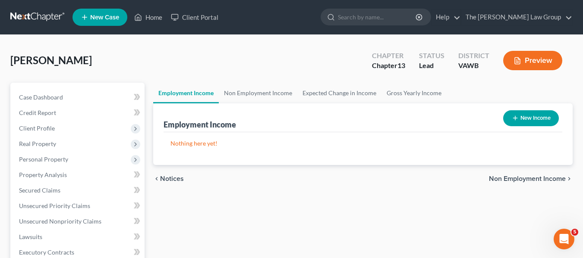
click at [554, 181] on span "Non Employment Income" at bounding box center [527, 178] width 77 height 7
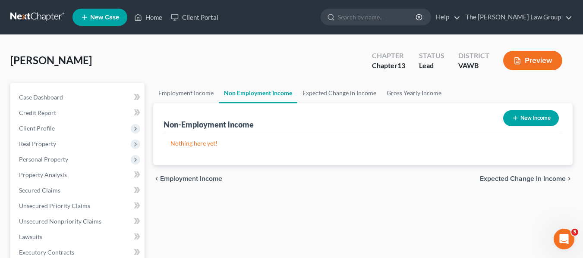
click at [195, 177] on span "Employment Income" at bounding box center [191, 178] width 62 height 7
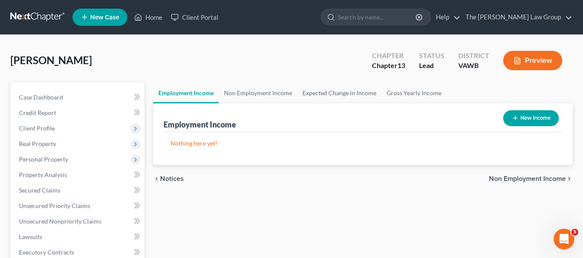
click at [176, 180] on span "Notices" at bounding box center [172, 178] width 24 height 7
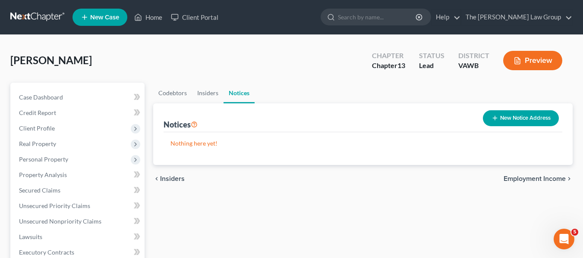
click at [513, 121] on button "New Notice Address" at bounding box center [521, 118] width 76 height 16
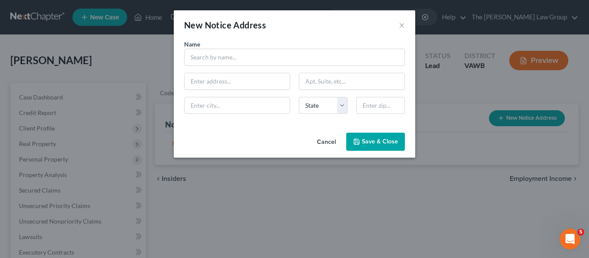
click at [327, 144] on button "Cancel" at bounding box center [326, 142] width 33 height 17
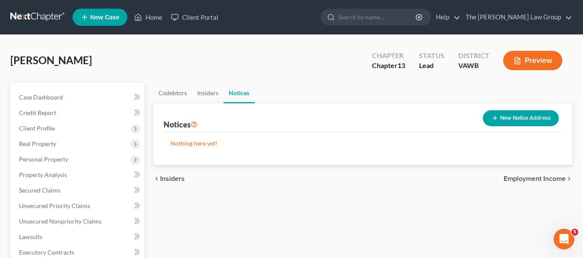
click at [554, 180] on span "Employment Income" at bounding box center [534, 178] width 62 height 7
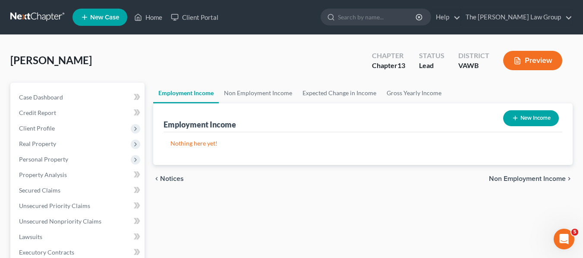
click at [533, 120] on button "New Income" at bounding box center [531, 118] width 56 height 16
select select "0"
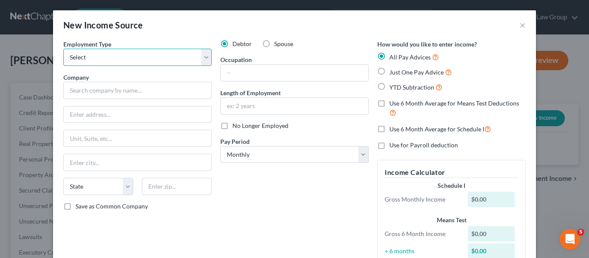
click at [201, 59] on select "Select Full or [DEMOGRAPHIC_DATA] Employment Self Employment" at bounding box center [137, 57] width 148 height 17
select select "0"
click at [63, 49] on select "Select Full or [DEMOGRAPHIC_DATA] Employment Self Employment" at bounding box center [137, 57] width 148 height 17
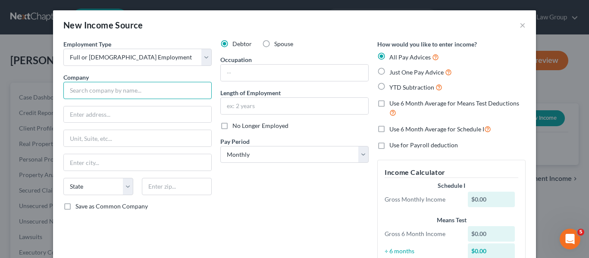
click at [120, 96] on input "text" at bounding box center [137, 90] width 148 height 17
type input "[GEOGRAPHIC_DATA]"
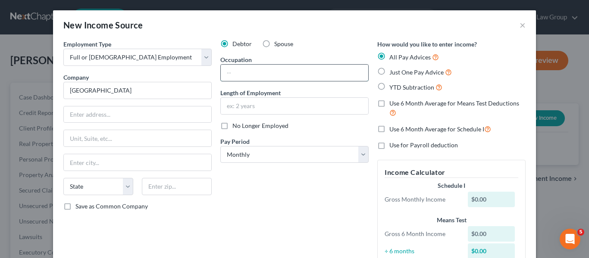
click at [248, 77] on input "text" at bounding box center [294, 73] width 147 height 16
type input "Waiter"
click at [206, 58] on select "Select Full or [DEMOGRAPHIC_DATA] Employment Self Employment" at bounding box center [137, 57] width 148 height 17
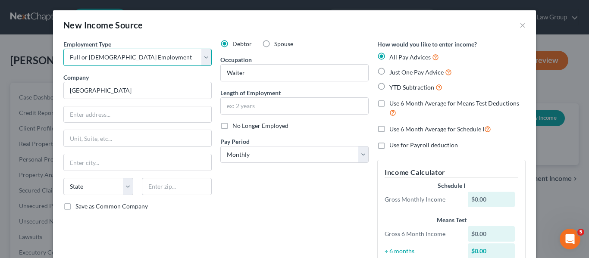
select select "1"
click at [63, 49] on select "Select Full or [DEMOGRAPHIC_DATA] Employment Self Employment" at bounding box center [137, 57] width 148 height 17
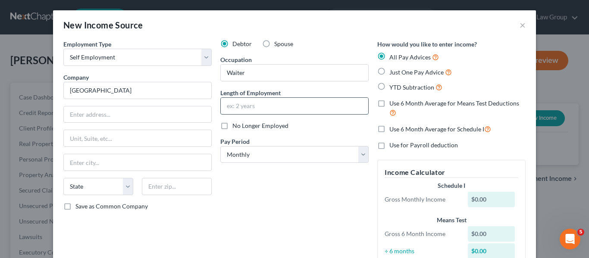
click at [251, 104] on input "text" at bounding box center [294, 106] width 147 height 16
click at [362, 156] on select "Select Monthly Twice Monthly Every Other Week Weekly" at bounding box center [294, 154] width 148 height 17
click at [263, 106] on input "2" at bounding box center [294, 106] width 147 height 16
type input "2 years"
click at [358, 153] on select "Select Monthly Twice Monthly Every Other Week Weekly" at bounding box center [294, 154] width 148 height 17
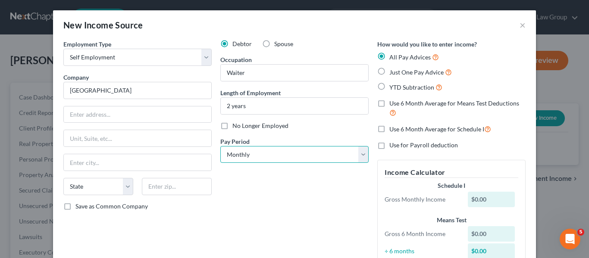
select select "2"
click at [220, 146] on select "Select Monthly Twice Monthly Every Other Week Weekly" at bounding box center [294, 154] width 148 height 17
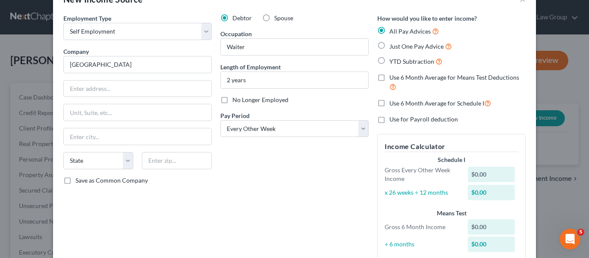
scroll to position [27, 0]
click at [389, 45] on label "Just One Pay Advice" at bounding box center [420, 46] width 63 height 10
click at [393, 45] on input "Just One Pay Advice" at bounding box center [396, 44] width 6 height 6
radio input "true"
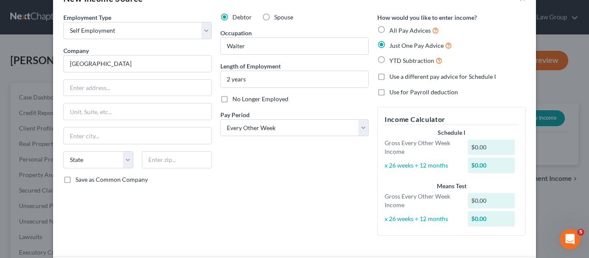
click at [488, 147] on div "$0.00" at bounding box center [491, 148] width 47 height 16
click at [486, 164] on div "$0.00" at bounding box center [491, 166] width 47 height 16
click at [472, 143] on div "$0.00" at bounding box center [491, 148] width 47 height 16
click at [475, 149] on div "$0.00" at bounding box center [491, 148] width 47 height 16
click at [479, 165] on div "$0.00" at bounding box center [491, 166] width 47 height 16
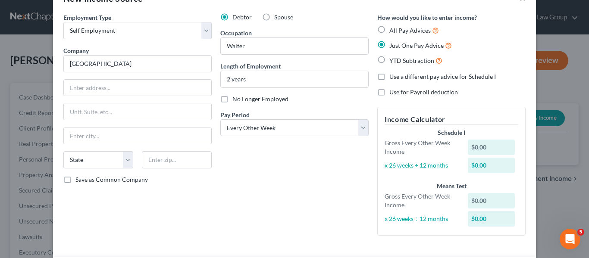
click at [486, 200] on div "$0.00" at bounding box center [491, 201] width 47 height 16
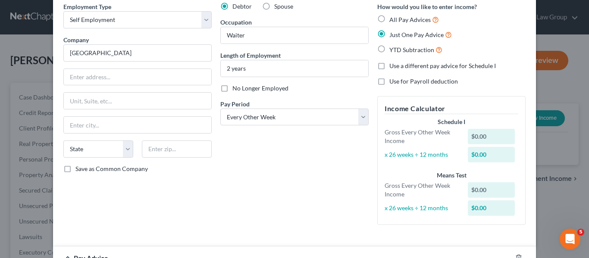
scroll to position [35, 0]
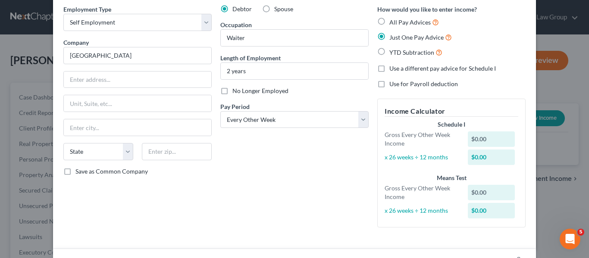
click at [488, 153] on div "$0.00" at bounding box center [491, 158] width 47 height 16
click at [484, 138] on div "$0.00" at bounding box center [491, 140] width 47 height 16
click at [389, 68] on label "Use a different pay advice for Schedule I" at bounding box center [442, 68] width 107 height 9
click at [393, 68] on input "Use a different pay advice for Schedule I" at bounding box center [396, 67] width 6 height 6
checkbox input "true"
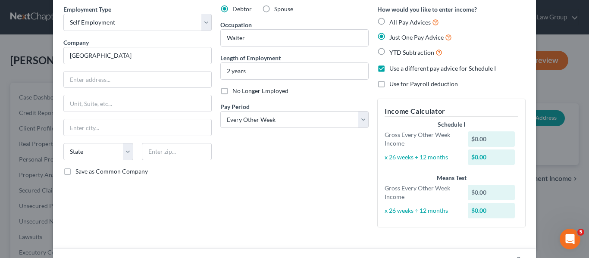
click at [389, 34] on label "Just One Pay Advice" at bounding box center [420, 37] width 63 height 10
click at [393, 34] on input "Just One Pay Advice" at bounding box center [396, 35] width 6 height 6
click at [389, 34] on label "Just One Pay Advice" at bounding box center [420, 37] width 63 height 10
click at [393, 34] on input "Just One Pay Advice" at bounding box center [396, 35] width 6 height 6
click at [389, 20] on label "All Pay Advices" at bounding box center [414, 22] width 50 height 10
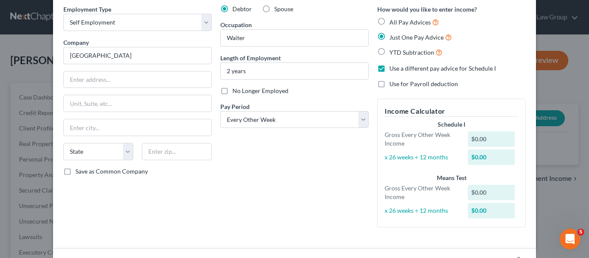
click at [393, 20] on input "All Pay Advices" at bounding box center [396, 20] width 6 height 6
radio input "true"
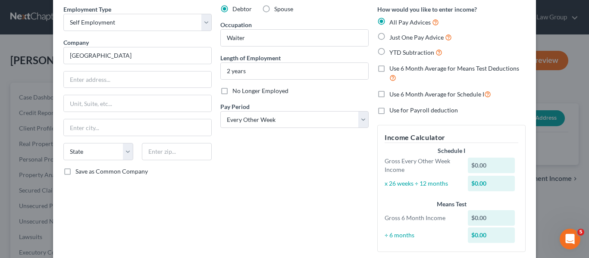
click at [489, 185] on div "$0.00" at bounding box center [491, 184] width 47 height 16
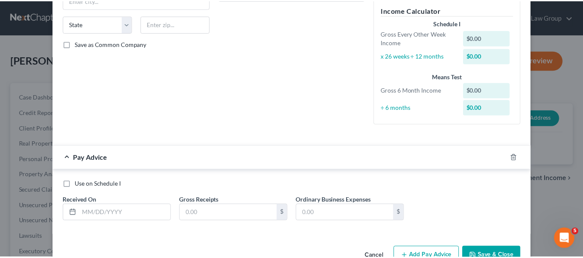
scroll to position [187, 0]
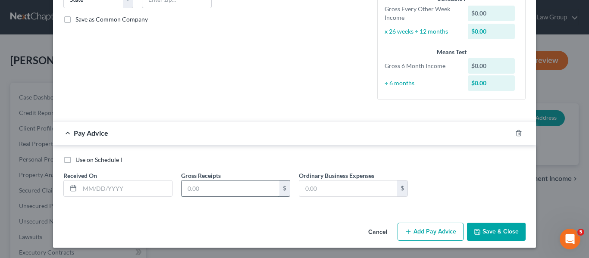
click at [216, 194] on input "text" at bounding box center [231, 189] width 98 height 16
type input "2,400"
click at [75, 158] on label "Use on Schedule I" at bounding box center [98, 160] width 47 height 9
click at [79, 158] on input "Use on Schedule I" at bounding box center [82, 159] width 6 height 6
checkbox input "true"
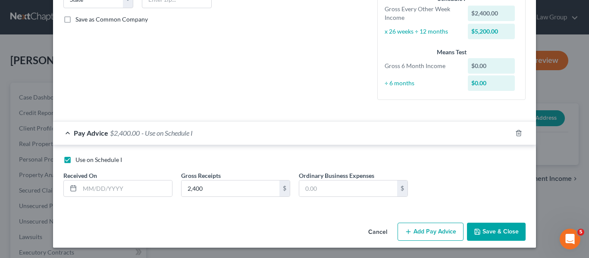
click at [483, 232] on button "Save & Close" at bounding box center [496, 232] width 59 height 18
click at [91, 191] on input "text" at bounding box center [126, 189] width 92 height 16
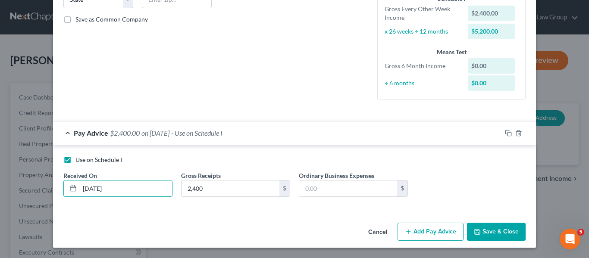
type input "[DATE]"
click at [490, 228] on button "Save & Close" at bounding box center [496, 232] width 59 height 18
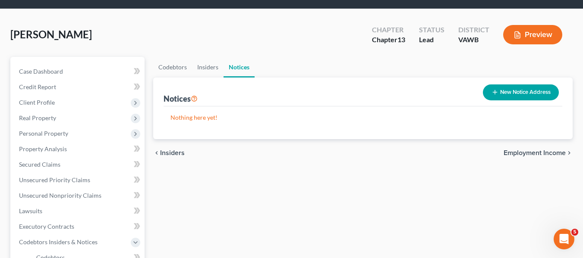
scroll to position [28, 0]
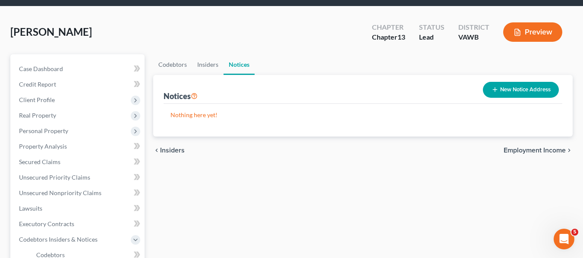
click at [548, 148] on span "Employment Income" at bounding box center [534, 150] width 62 height 7
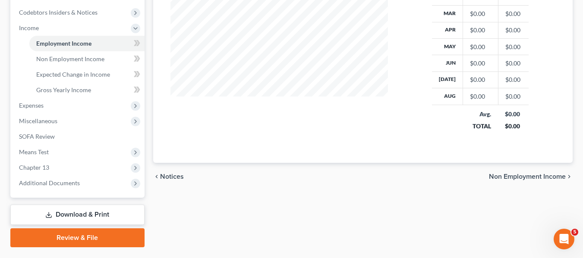
scroll to position [278, 0]
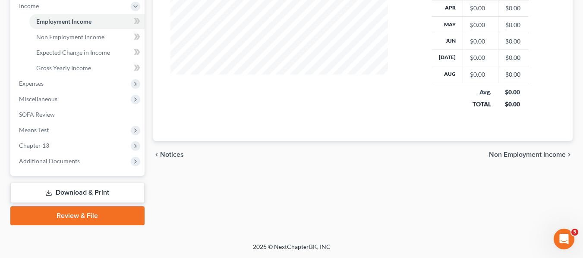
click at [524, 155] on span "Non Employment Income" at bounding box center [527, 154] width 77 height 7
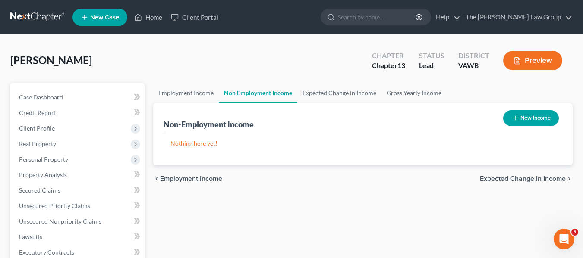
click at [526, 178] on span "Expected Change in Income" at bounding box center [522, 178] width 86 height 7
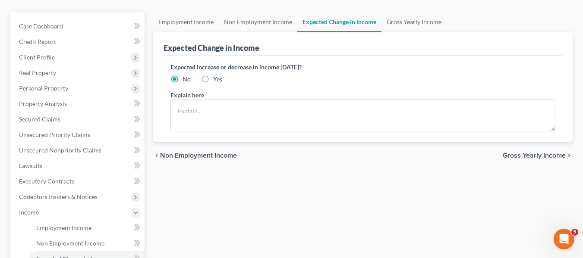
scroll to position [75, 0]
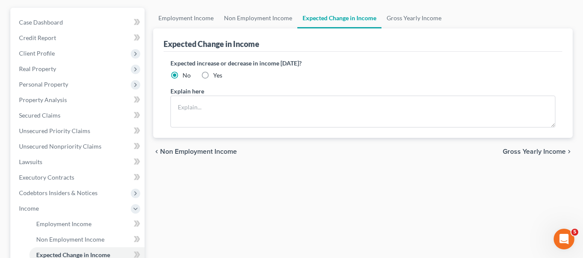
click at [542, 150] on span "Gross Yearly Income" at bounding box center [533, 151] width 63 height 7
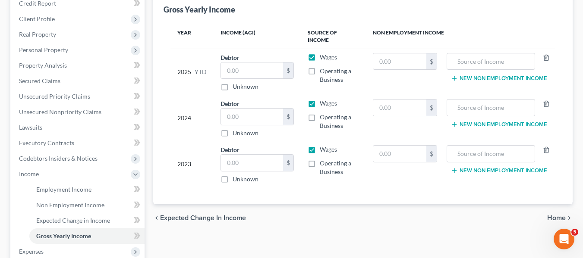
scroll to position [103, 0]
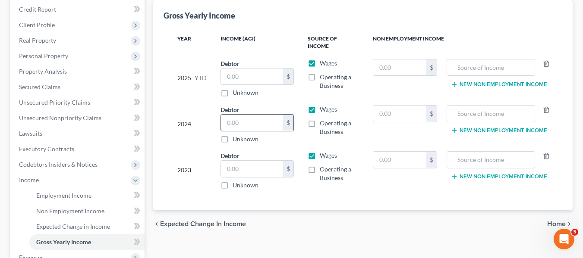
click at [234, 115] on input "text" at bounding box center [252, 123] width 63 height 16
type input "28,000"
click at [238, 166] on input "text" at bounding box center [252, 169] width 63 height 16
type input "28,000"
click at [235, 71] on input "text" at bounding box center [252, 77] width 63 height 16
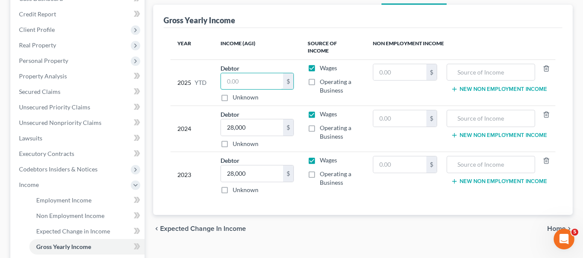
scroll to position [91, 0]
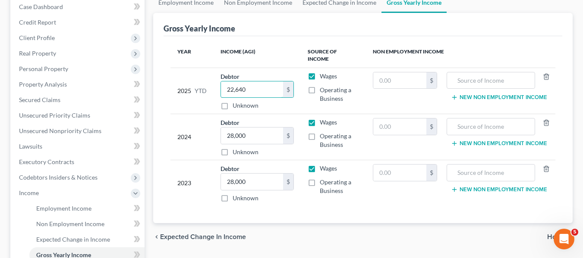
type input "22,640"
click at [320, 86] on label "Operating a Business" at bounding box center [339, 94] width 39 height 17
click at [323, 86] on input "Operating a Business" at bounding box center [326, 89] width 6 height 6
checkbox input "true"
click at [320, 72] on label "Wages" at bounding box center [328, 76] width 17 height 9
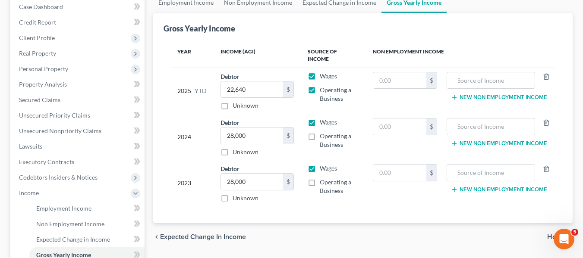
click at [323, 72] on input "Wages" at bounding box center [326, 75] width 6 height 6
checkbox input "false"
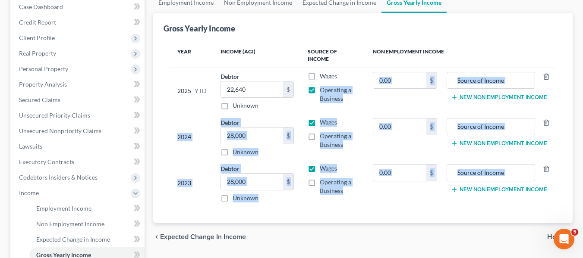
drag, startPoint x: 313, startPoint y: 70, endPoint x: 360, endPoint y: 242, distance: 178.5
click at [360, 242] on ui-view "Employment Income Non Employment Income Expected Change in Income Gross Yearly …" at bounding box center [362, 121] width 419 height 259
click at [365, 234] on div "chevron_left Expected Change in Income Home chevron_right" at bounding box center [362, 237] width 419 height 28
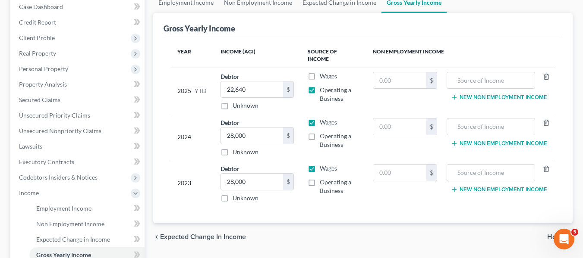
click at [320, 118] on label "Wages" at bounding box center [328, 122] width 17 height 9
click at [323, 118] on input "Wages" at bounding box center [326, 121] width 6 height 6
checkbox input "false"
click at [320, 132] on label "Operating a Business" at bounding box center [339, 140] width 39 height 17
click at [323, 132] on input "Operating a Business" at bounding box center [326, 135] width 6 height 6
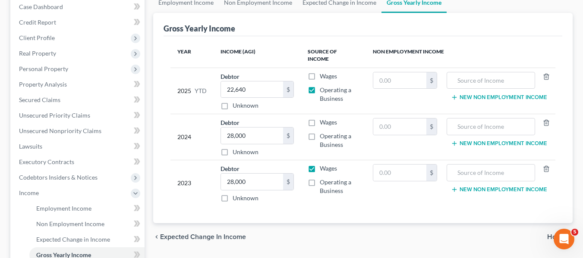
checkbox input "true"
click at [320, 164] on label "Wages" at bounding box center [328, 168] width 17 height 9
click at [323, 164] on input "Wages" at bounding box center [326, 167] width 6 height 6
checkbox input "false"
click at [320, 178] on label "Operating a Business" at bounding box center [339, 186] width 39 height 17
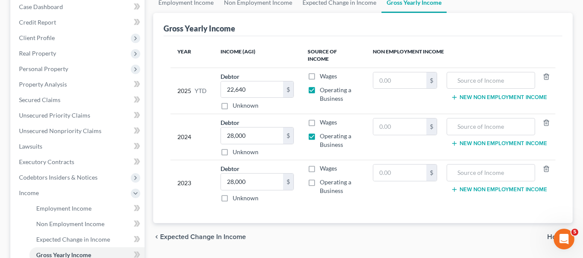
click at [323, 178] on input "Operating a Business" at bounding box center [326, 181] width 6 height 6
checkbox input "true"
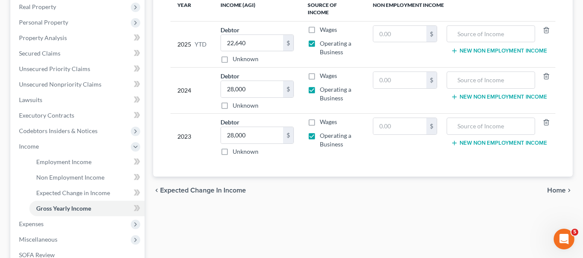
scroll to position [142, 0]
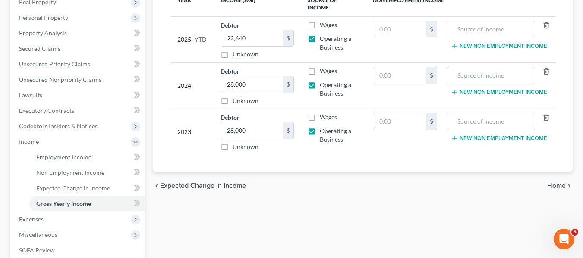
click at [556, 182] on span "Home" at bounding box center [556, 185] width 19 height 7
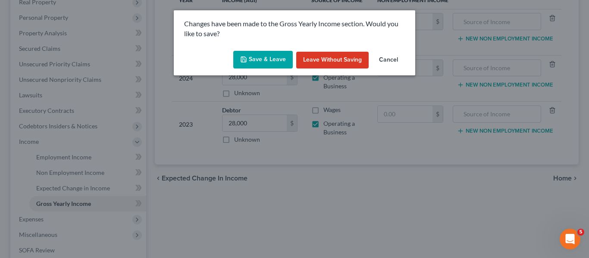
click at [272, 58] on button "Save & Leave" at bounding box center [263, 60] width 60 height 18
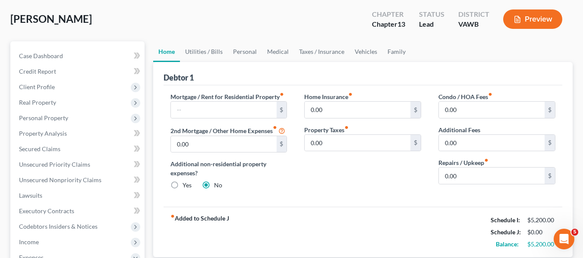
scroll to position [41, 0]
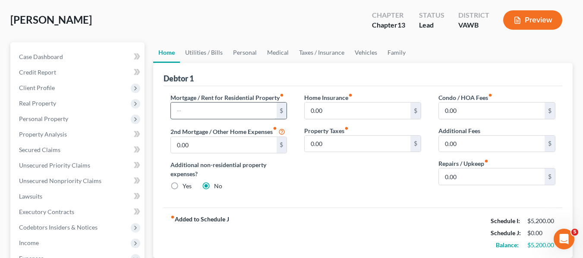
click at [221, 109] on input "text" at bounding box center [224, 111] width 106 height 16
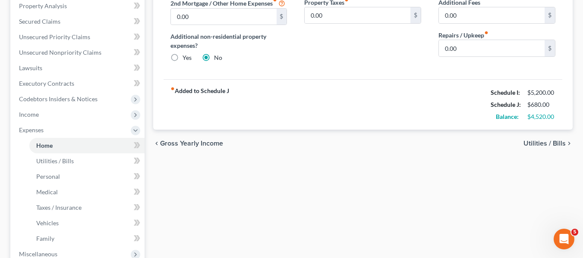
scroll to position [171, 0]
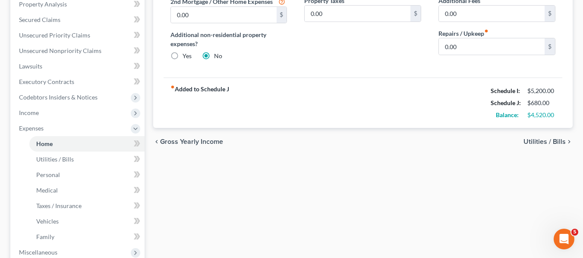
type input "680"
click at [543, 145] on span "Utilities / Bills" at bounding box center [544, 141] width 42 height 7
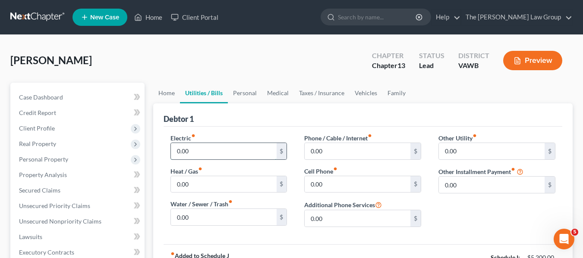
click at [210, 154] on input "0.00" at bounding box center [224, 151] width 106 height 16
type input "200"
click at [332, 151] on input "0.00" at bounding box center [357, 151] width 106 height 16
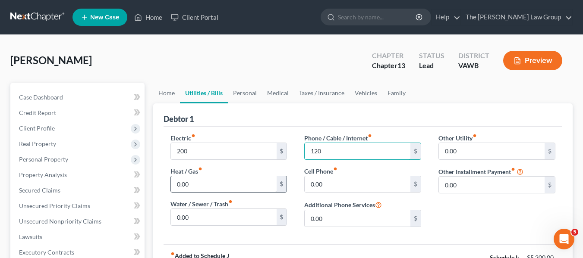
type input "120"
click at [222, 179] on input "0.00" at bounding box center [224, 184] width 106 height 16
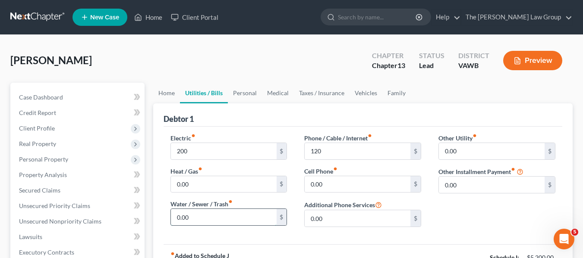
click at [206, 222] on input "0.00" at bounding box center [224, 217] width 106 height 16
type input "40"
click at [324, 186] on input "0.00" at bounding box center [357, 184] width 106 height 16
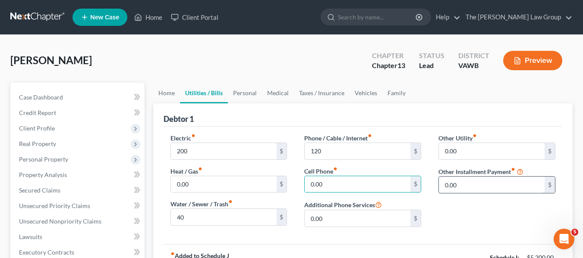
click at [467, 187] on input "0.00" at bounding box center [492, 185] width 106 height 16
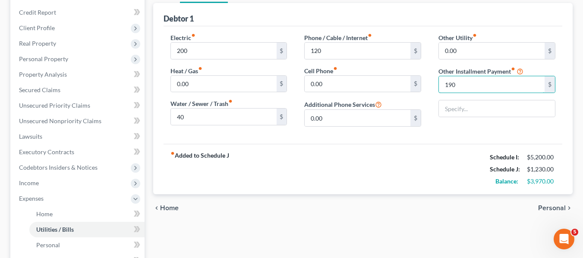
scroll to position [103, 0]
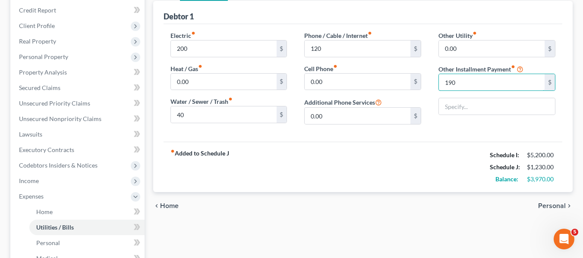
type input "190"
click at [546, 207] on span "Personal" at bounding box center [552, 206] width 28 height 7
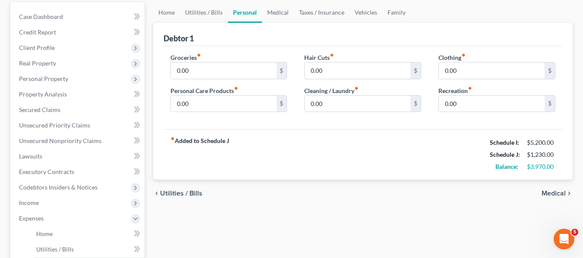
scroll to position [82, 0]
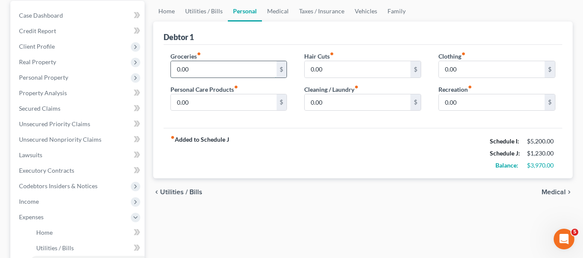
click at [227, 71] on input "0.00" at bounding box center [224, 69] width 106 height 16
type input "500"
click at [551, 194] on span "Medical" at bounding box center [553, 192] width 24 height 7
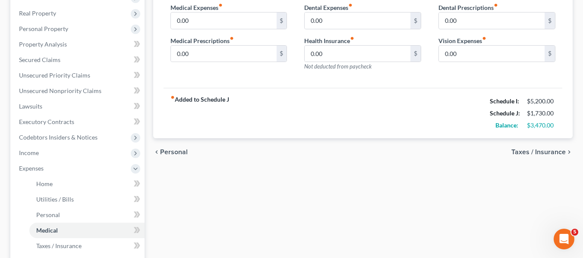
scroll to position [134, 0]
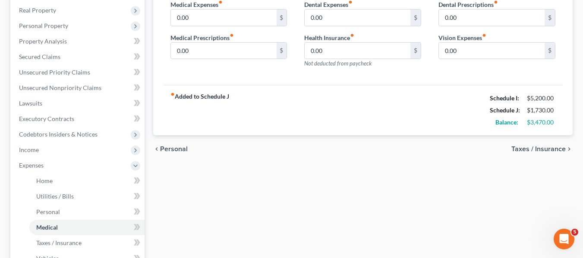
click at [549, 151] on span "Taxes / Insurance" at bounding box center [538, 149] width 54 height 7
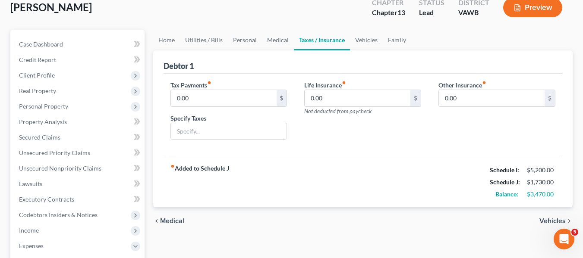
scroll to position [60, 0]
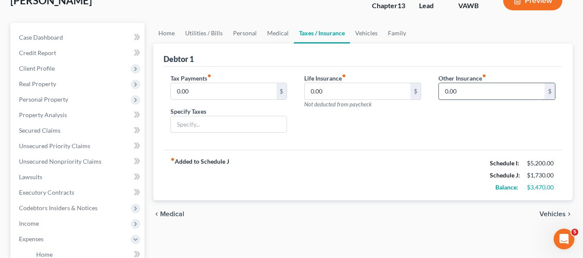
click at [477, 92] on input "0.00" at bounding box center [492, 91] width 106 height 16
type input "1"
type input "97"
click at [551, 216] on span "Vehicles" at bounding box center [552, 214] width 26 height 7
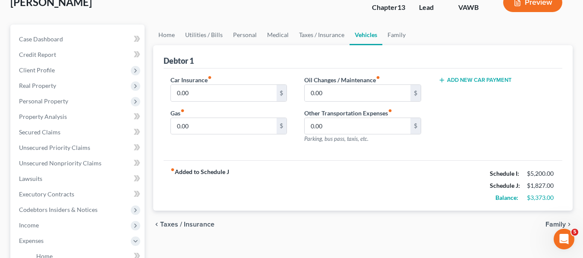
scroll to position [72, 0]
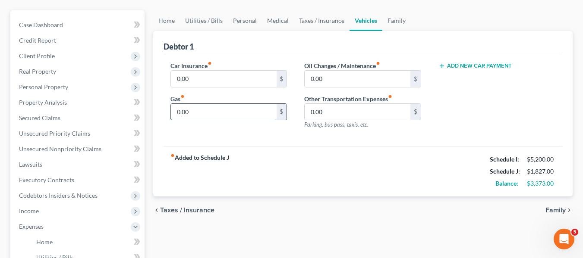
click at [243, 109] on input "0.00" at bounding box center [224, 112] width 106 height 16
type input "200"
click at [552, 210] on span "Family" at bounding box center [555, 210] width 20 height 7
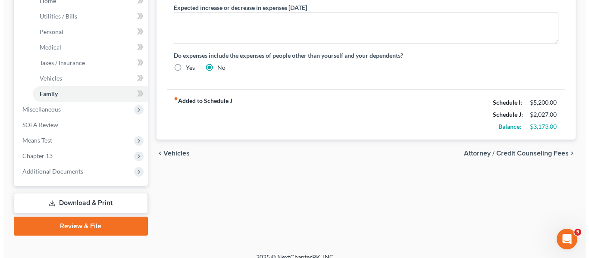
scroll to position [320, 0]
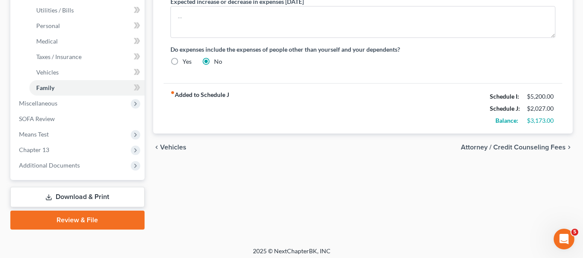
click at [532, 148] on span "Attorney / Credit Counseling Fees" at bounding box center [513, 147] width 105 height 7
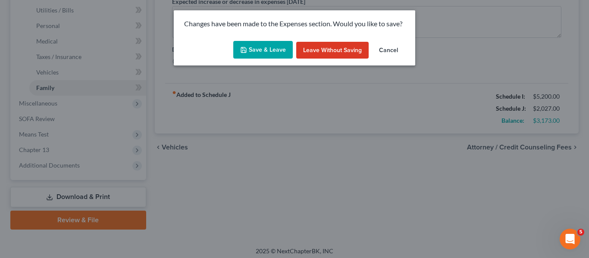
click at [266, 48] on button "Save & Leave" at bounding box center [263, 50] width 60 height 18
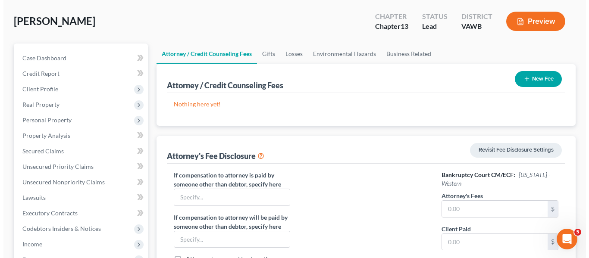
scroll to position [22, 0]
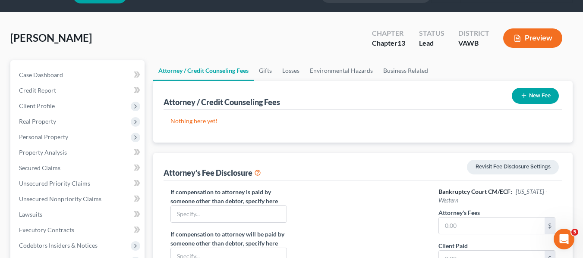
click at [539, 41] on button "Preview" at bounding box center [532, 37] width 59 height 19
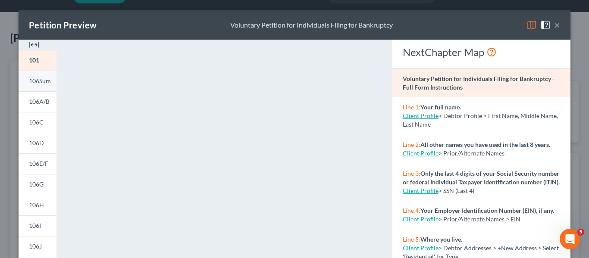
click at [43, 82] on span "106Sum" at bounding box center [40, 80] width 22 height 7
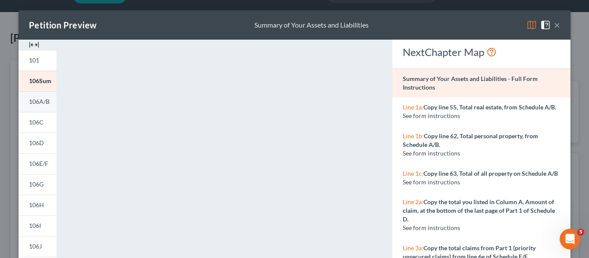
click at [41, 102] on span "106A/B" at bounding box center [39, 101] width 21 height 7
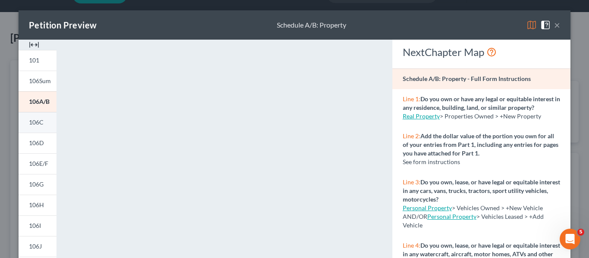
click at [36, 123] on span "106C" at bounding box center [36, 122] width 15 height 7
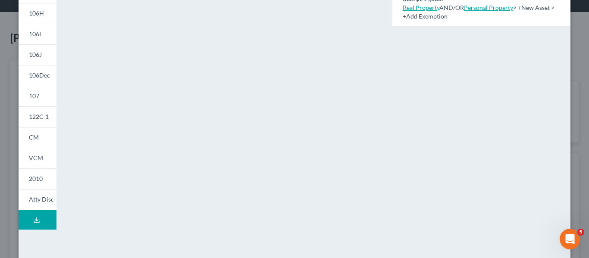
scroll to position [195, 0]
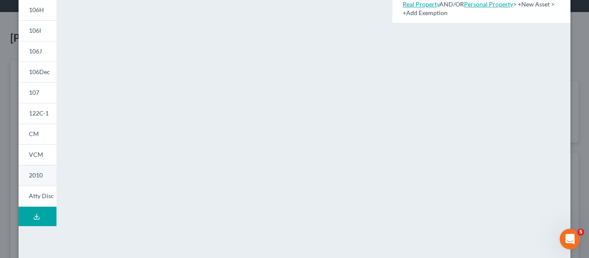
click at [34, 175] on span "2010" at bounding box center [36, 175] width 14 height 7
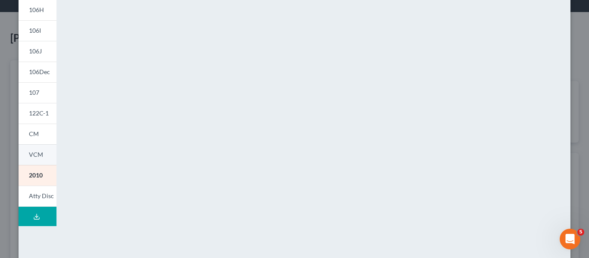
click at [34, 146] on link "VCM" at bounding box center [38, 154] width 38 height 21
click at [35, 131] on span "CM" at bounding box center [34, 133] width 10 height 7
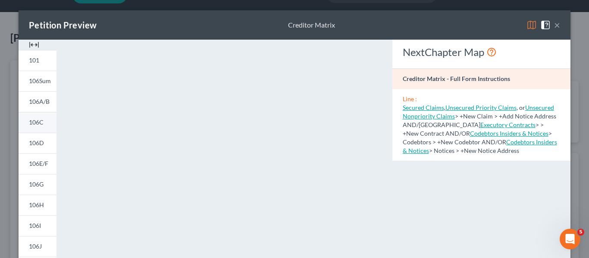
click at [38, 123] on span "106C" at bounding box center [36, 122] width 15 height 7
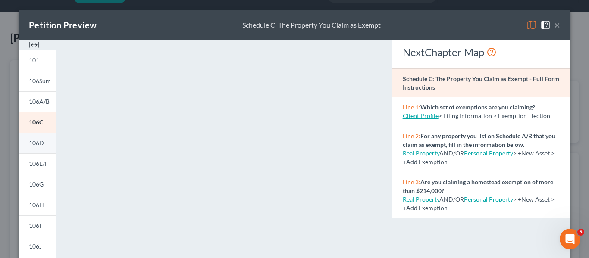
click at [40, 142] on span "106D" at bounding box center [36, 142] width 15 height 7
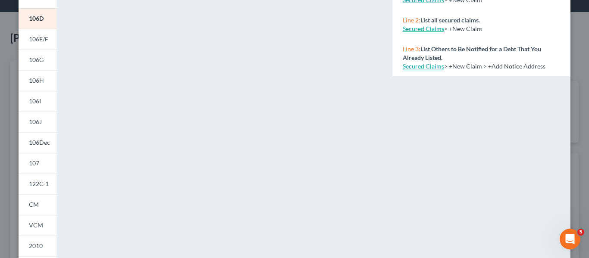
scroll to position [127, 0]
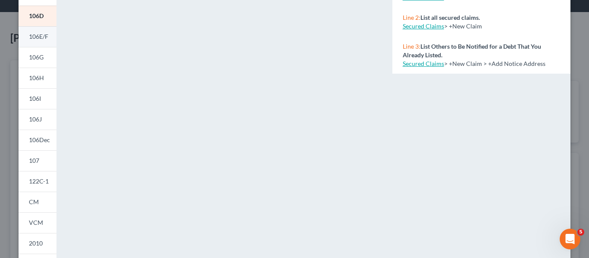
click at [40, 38] on span "106E/F" at bounding box center [38, 36] width 19 height 7
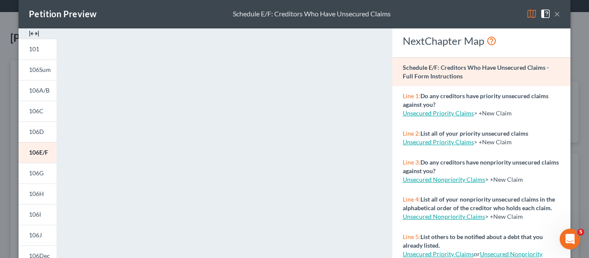
scroll to position [9, 0]
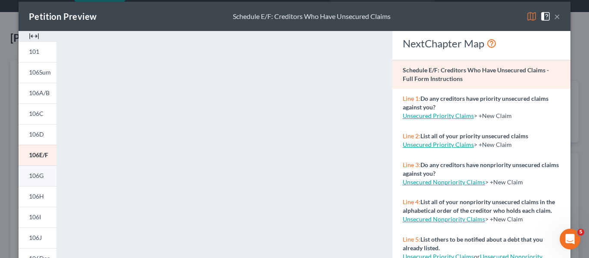
click at [41, 176] on link "106G" at bounding box center [38, 176] width 38 height 21
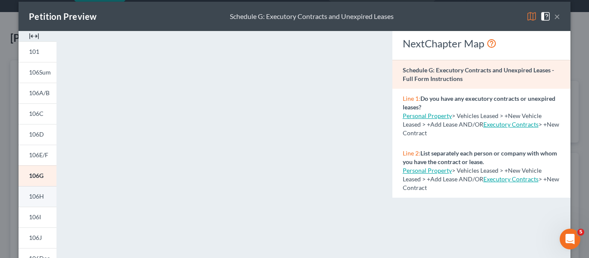
click at [37, 198] on span "106H" at bounding box center [36, 196] width 15 height 7
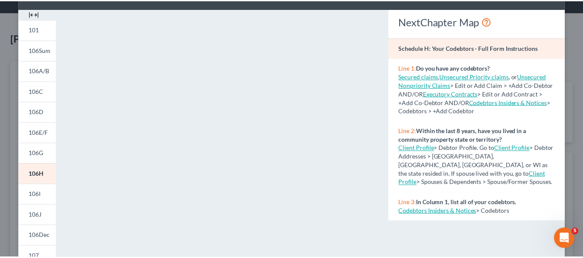
scroll to position [32, 0]
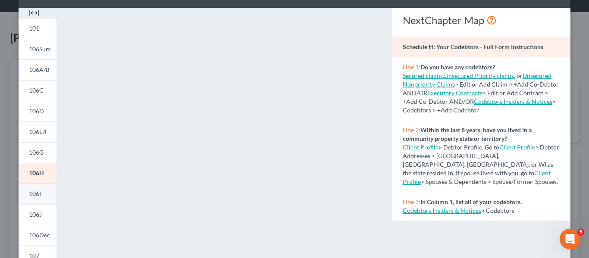
click at [35, 196] on span "106I" at bounding box center [35, 193] width 12 height 7
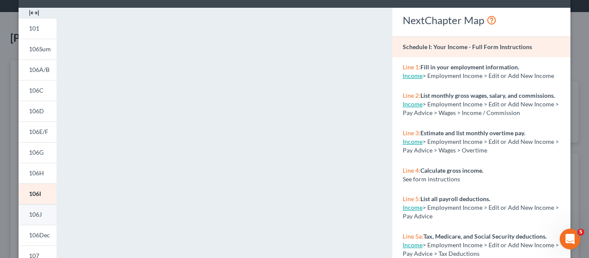
click at [35, 215] on span "106J" at bounding box center [35, 214] width 13 height 7
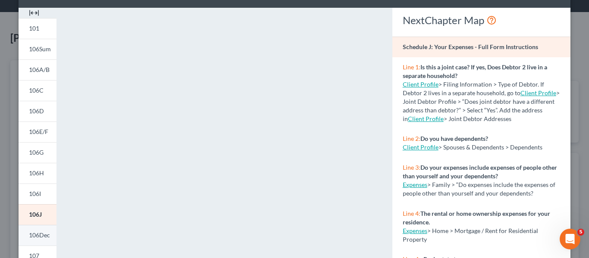
click at [42, 238] on span "106Dec" at bounding box center [39, 235] width 21 height 7
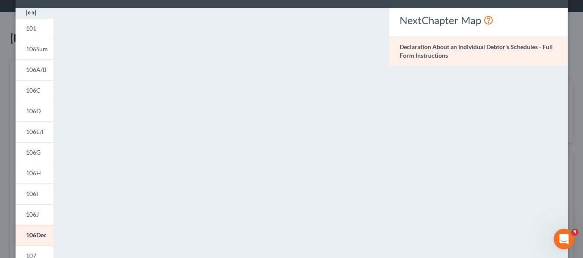
scroll to position [0, 0]
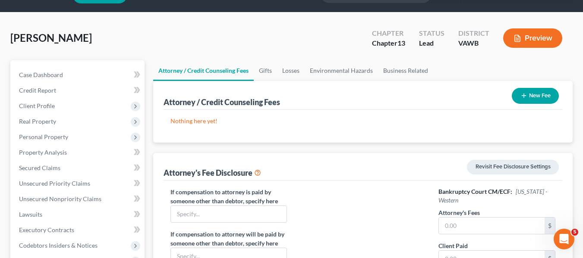
drag, startPoint x: 584, startPoint y: 110, endPoint x: 584, endPoint y: 122, distance: 11.6
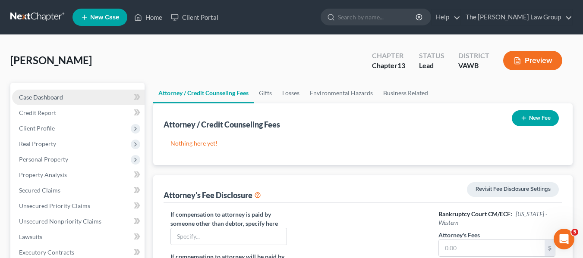
click at [56, 100] on span "Case Dashboard" at bounding box center [41, 97] width 44 height 7
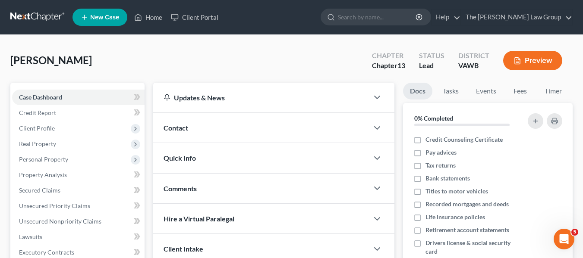
click at [545, 58] on button "Preview" at bounding box center [532, 60] width 59 height 19
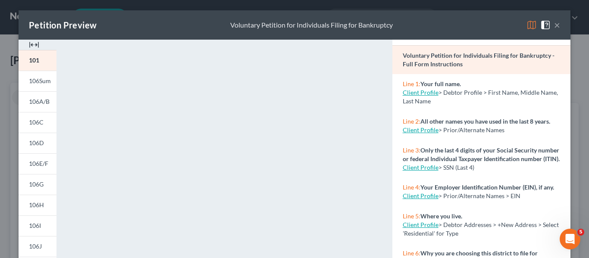
scroll to position [25, 0]
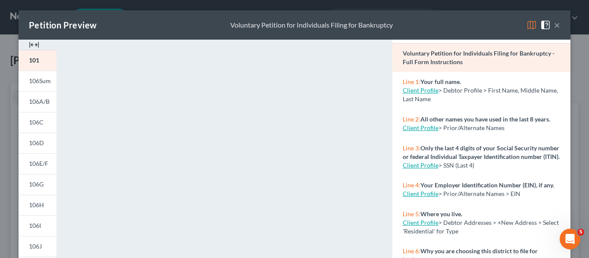
drag, startPoint x: 69, startPoint y: 126, endPoint x: 68, endPoint y: 137, distance: 10.8
click at [68, 137] on div "<object ng-attr-data='[URL][DOMAIN_NAME]' type='application/pdf' width='100%' h…" at bounding box center [224, 258] width 318 height 436
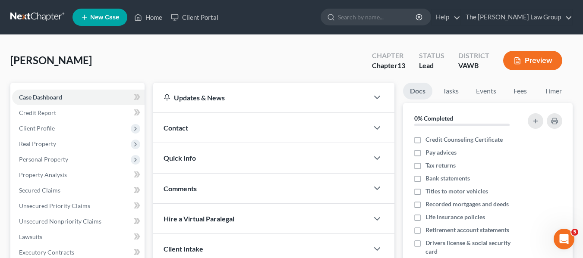
drag, startPoint x: 583, startPoint y: 85, endPoint x: 588, endPoint y: 98, distance: 13.6
click at [537, 66] on button "Preview" at bounding box center [532, 60] width 59 height 19
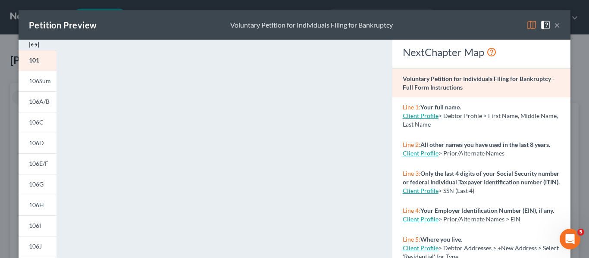
click at [35, 42] on img at bounding box center [34, 45] width 10 height 10
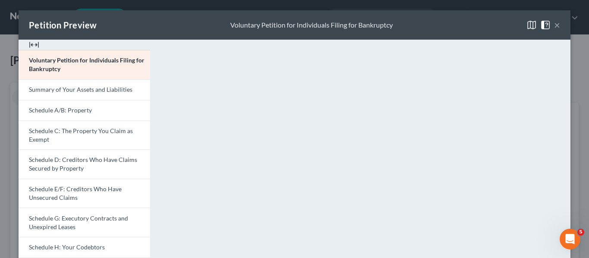
click at [31, 44] on img at bounding box center [34, 45] width 10 height 10
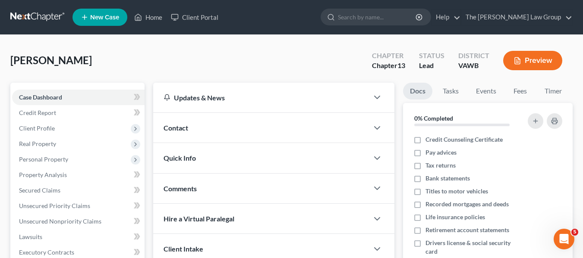
click at [570, 86] on ul "Docs Tasks Events Fees Timer" at bounding box center [487, 93] width 169 height 20
click at [539, 58] on button "Preview" at bounding box center [532, 60] width 59 height 19
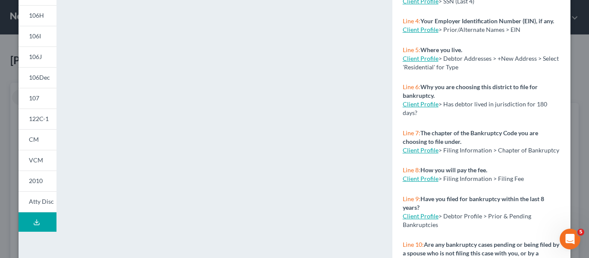
scroll to position [195, 0]
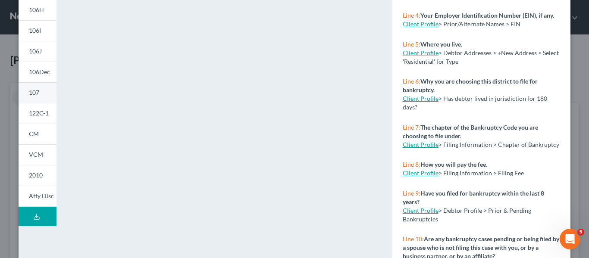
click at [31, 96] on span "107" at bounding box center [34, 92] width 10 height 7
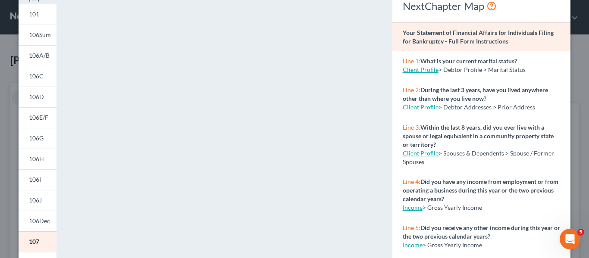
scroll to position [43, 0]
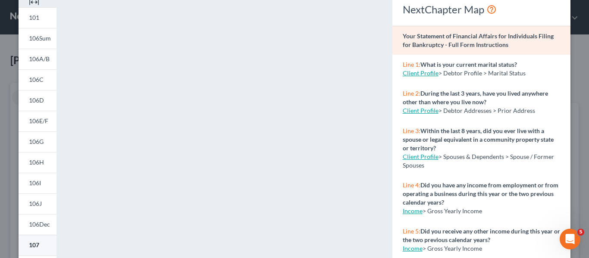
click at [44, 247] on link "107" at bounding box center [38, 245] width 38 height 21
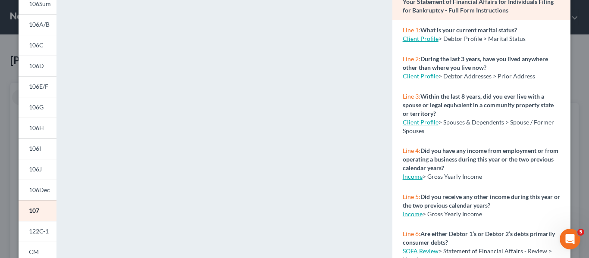
scroll to position [135, 0]
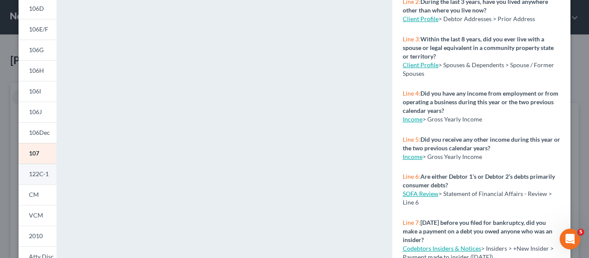
click at [41, 178] on span "122C-1" at bounding box center [39, 173] width 20 height 7
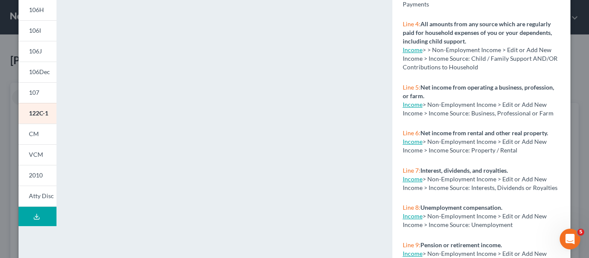
scroll to position [219, 0]
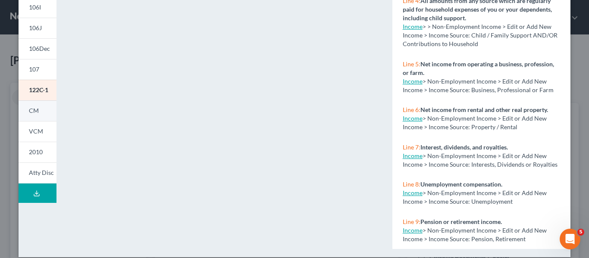
click at [38, 113] on link "CM" at bounding box center [38, 110] width 38 height 21
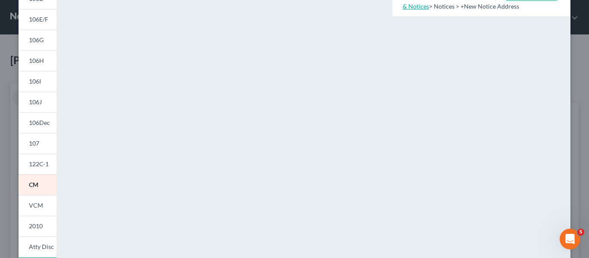
scroll to position [167, 0]
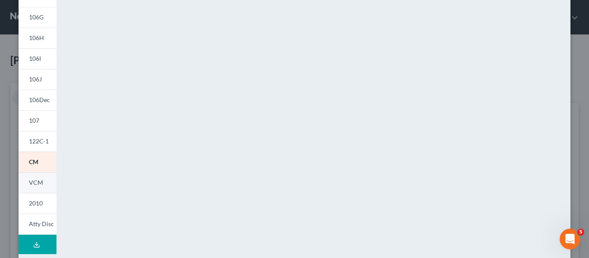
click at [37, 186] on span "VCM" at bounding box center [36, 182] width 14 height 7
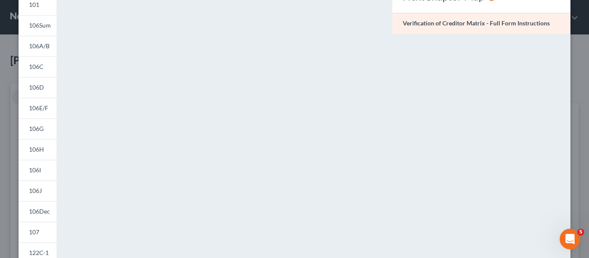
scroll to position [0, 0]
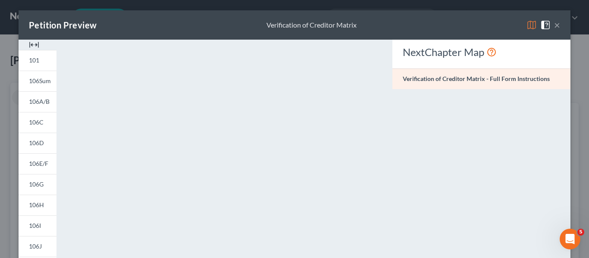
click at [536, 55] on div "NextChapter Map" at bounding box center [481, 52] width 157 height 14
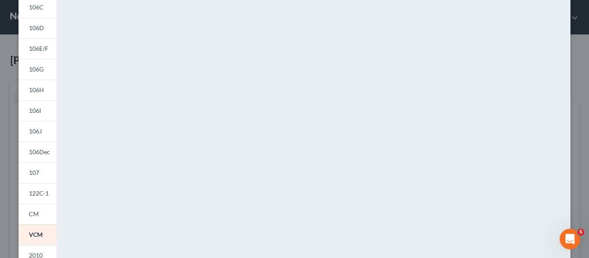
scroll to position [126, 0]
